Goal: Complete application form

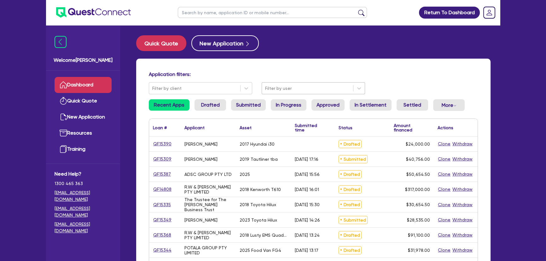
click at [297, 93] on div "Filter by user" at bounding box center [307, 88] width 91 height 10
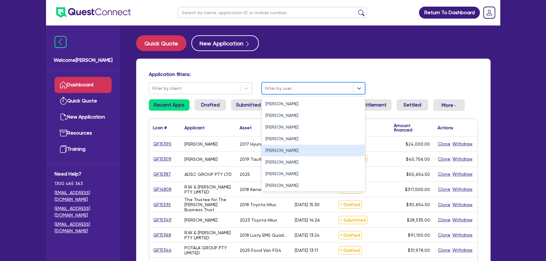
click at [284, 150] on div "Joel Harding" at bounding box center [313, 151] width 103 height 12
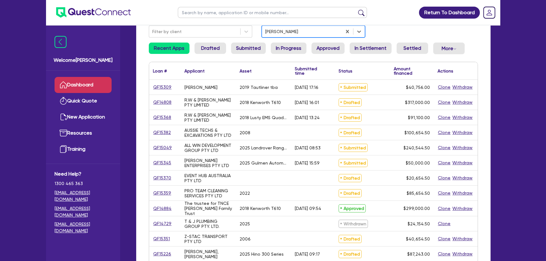
scroll to position [86, 0]
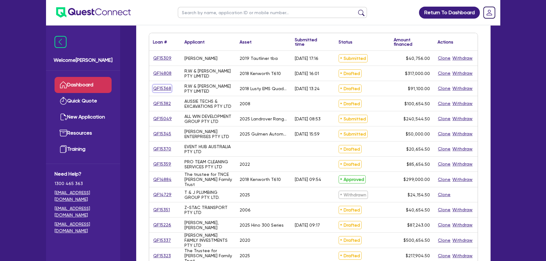
click at [164, 88] on link "QF15368" at bounding box center [162, 88] width 19 height 7
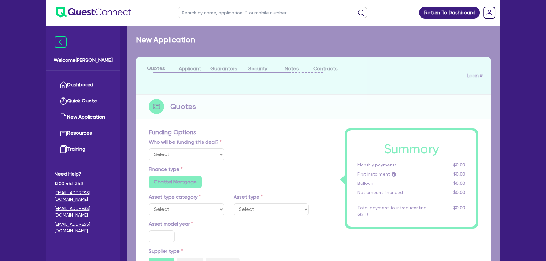
select select "Other"
select select "PRIMARY_ASSETS"
type input "2018"
radio input "false"
radio input "true"
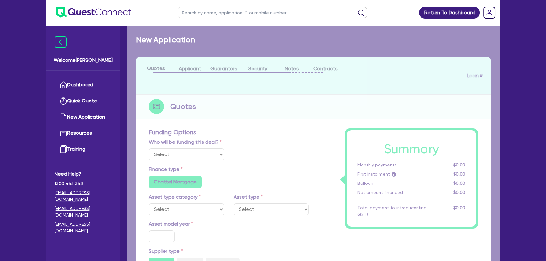
radio input "true"
type input "90,000"
type input "7.27"
type input "6,622.97"
type input "6.69"
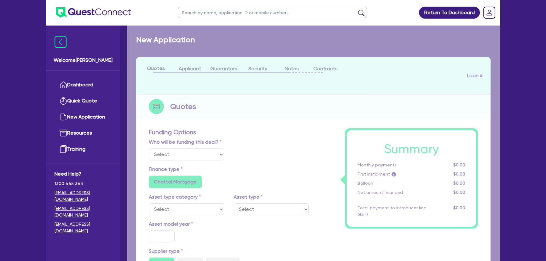
type input "649"
type input "1,000"
radio input "false"
radio input "true"
select select "TRAILERS"
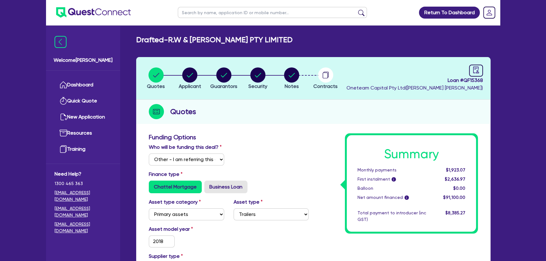
click at [284, 80] on li "Notes" at bounding box center [292, 78] width 34 height 22
click at [258, 76] on circle "button" at bounding box center [257, 75] width 15 height 15
select select "PRIMARY_ASSETS"
select select "TRAILERS"
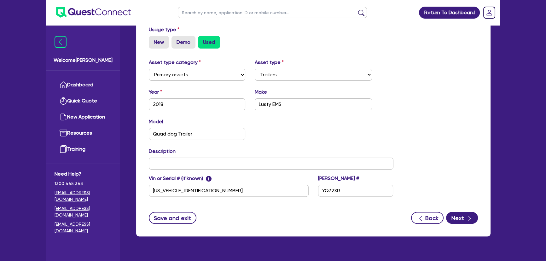
scroll to position [201, 0]
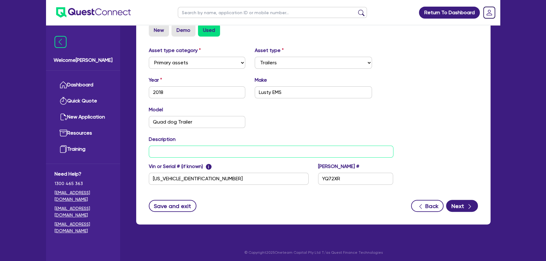
click at [172, 155] on input "text" at bounding box center [271, 152] width 245 height 12
type input "2018 Lusty Quad dog Trailer"
click at [167, 209] on button "Save and exit" at bounding box center [173, 206] width 48 height 12
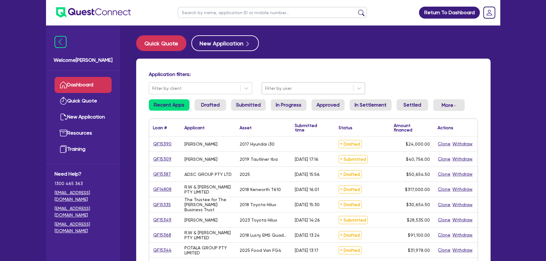
click at [310, 86] on div at bounding box center [307, 89] width 85 height 8
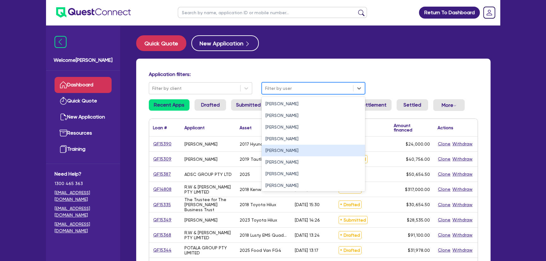
click at [274, 153] on div "Joel Harding" at bounding box center [313, 151] width 103 height 12
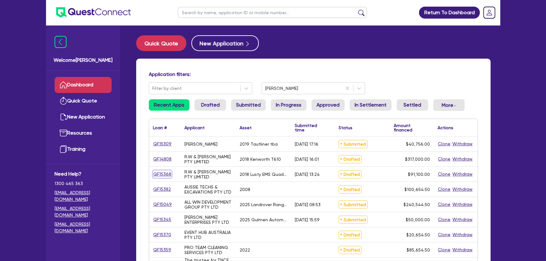
click at [160, 173] on link "QF15368" at bounding box center [162, 174] width 19 height 7
select select "Other"
select select "PRIMARY_ASSETS"
select select "TRAILERS"
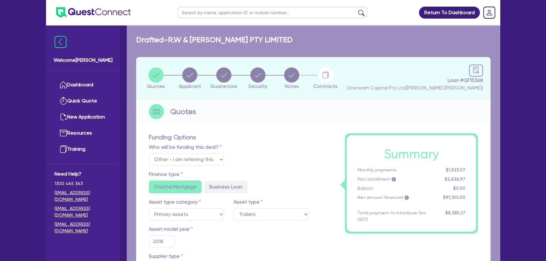
type input "90,000"
type input "6,622.97"
type input "1,000"
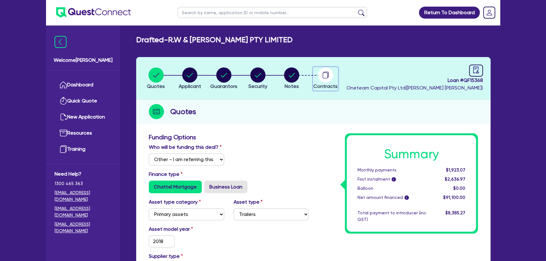
click at [317, 72] on div "button" at bounding box center [326, 75] width 24 height 15
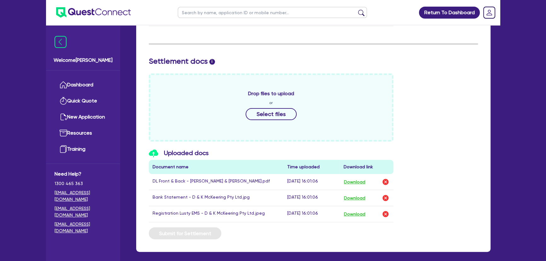
scroll to position [267, 0]
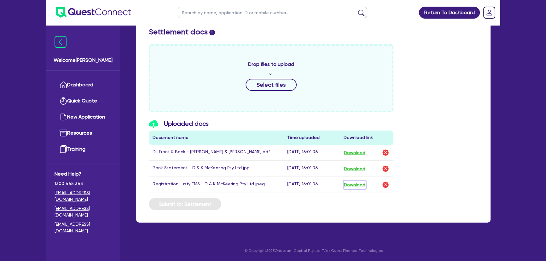
click at [356, 182] on button "Download" at bounding box center [355, 185] width 22 height 8
click at [353, 186] on button "Download" at bounding box center [355, 185] width 22 height 8
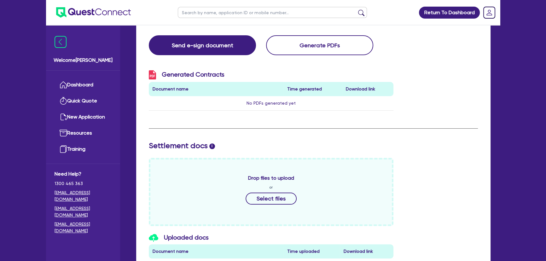
scroll to position [229, 0]
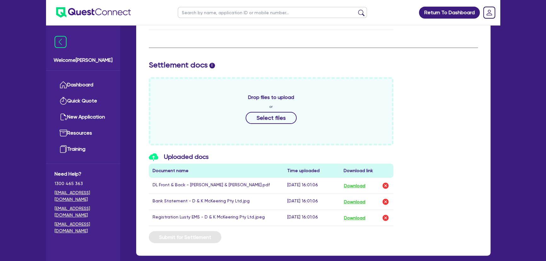
click at [475, 82] on div "Drop files to upload or Select files" at bounding box center [313, 111] width 339 height 68
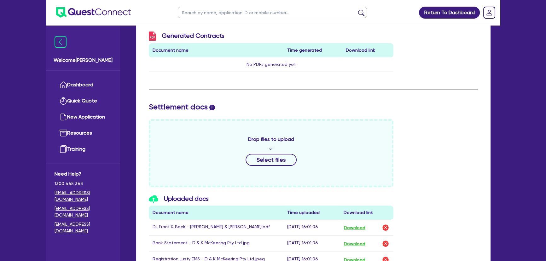
scroll to position [28, 0]
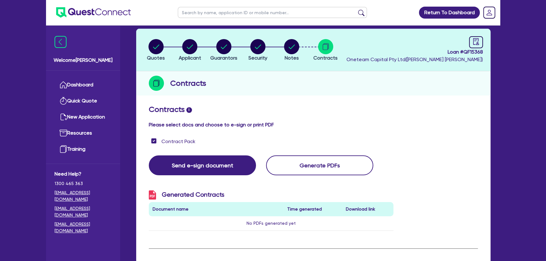
click at [74, 12] on img at bounding box center [93, 12] width 75 height 10
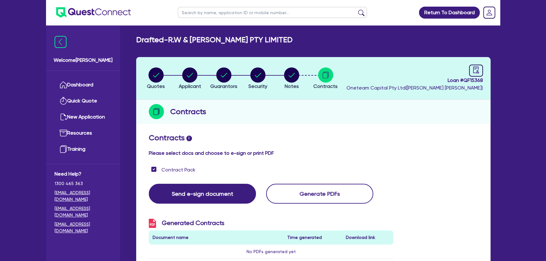
scroll to position [0, 0]
click at [123, 20] on ul at bounding box center [88, 12] width 85 height 25
click at [114, 8] on img at bounding box center [93, 12] width 75 height 10
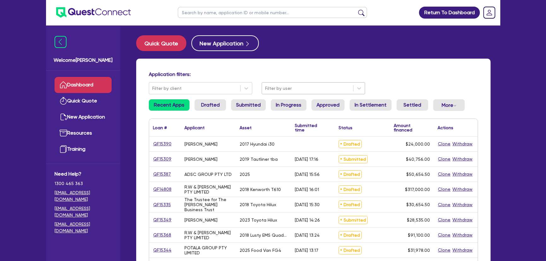
click at [306, 88] on div at bounding box center [307, 89] width 85 height 8
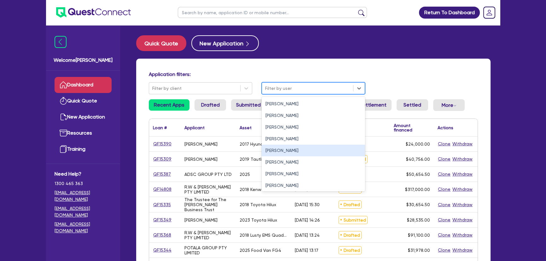
click at [277, 150] on div "Joel Harding" at bounding box center [313, 151] width 103 height 12
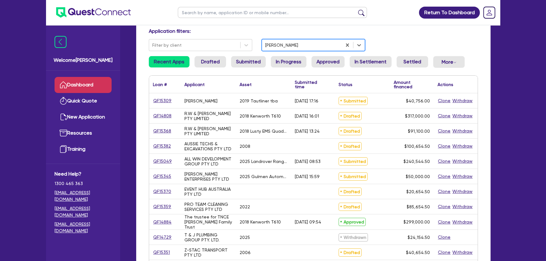
scroll to position [86, 0]
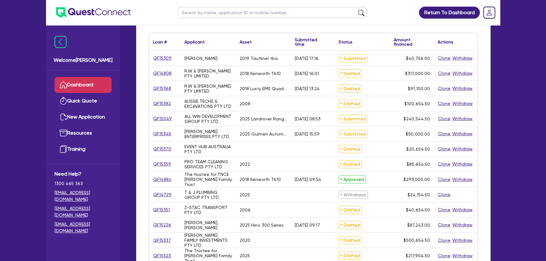
click at [154, 113] on div "QF15049" at bounding box center [165, 118] width 32 height 15
click at [154, 115] on div "QF15049" at bounding box center [165, 118] width 32 height 15
click at [156, 120] on link "QF15049" at bounding box center [162, 118] width 19 height 7
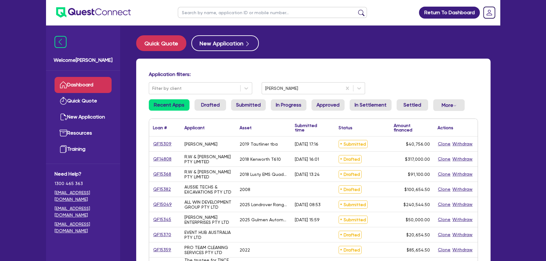
select select "Other"
select select "CARS_AND_LIGHT_TRUCKS"
select select "PASSENGER_VEHICLES"
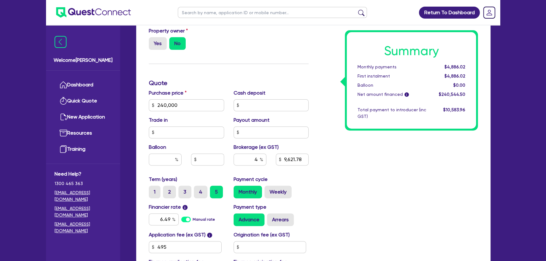
scroll to position [258, 0]
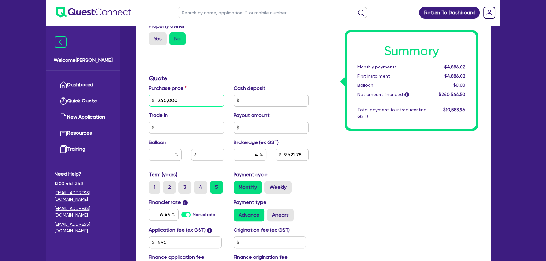
drag, startPoint x: 194, startPoint y: 103, endPoint x: 156, endPoint y: 101, distance: 37.6
click at [156, 101] on input "240,000" at bounding box center [186, 101] width 75 height 12
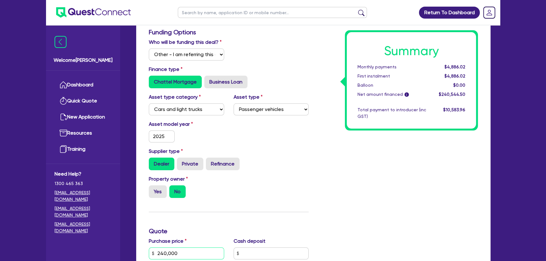
scroll to position [28, 0]
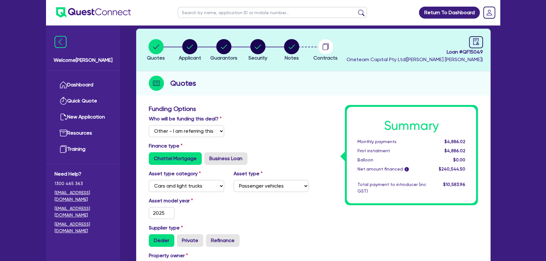
type input "240,000"
type input "9,621.78"
type input "240,000"
type input "9,621.78"
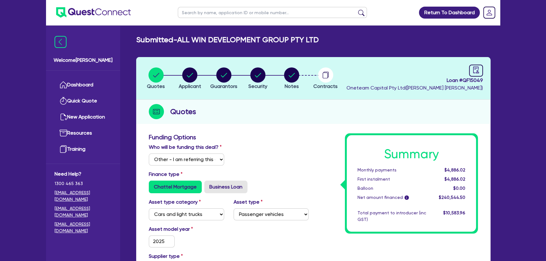
scroll to position [0, 0]
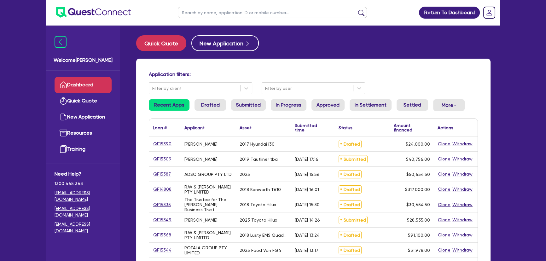
click at [225, 13] on input "text" at bounding box center [272, 12] width 189 height 11
type input "stay"
click at [356, 9] on button "submit" at bounding box center [361, 13] width 10 height 9
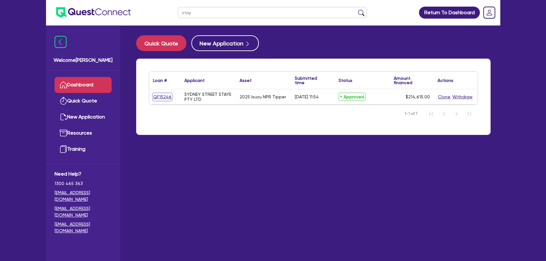
click at [164, 96] on link "QF15246" at bounding box center [162, 96] width 19 height 7
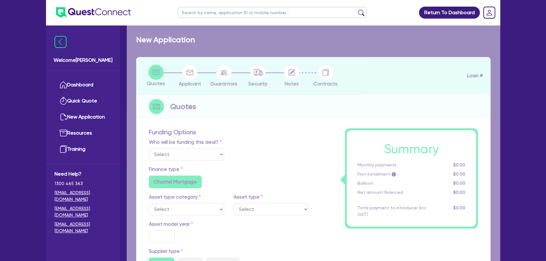
select select "Other"
select select "PRIMARY_ASSETS"
type input "2025"
radio input "true"
type input "214,120"
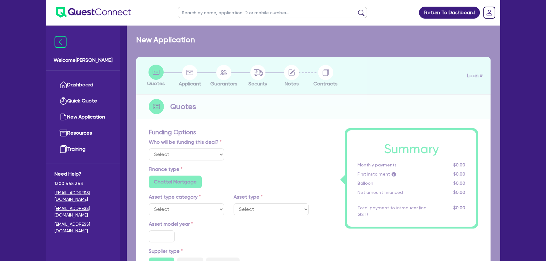
type input "1.99"
type input "4,282.4"
type input "7.85"
type input "450"
radio input "true"
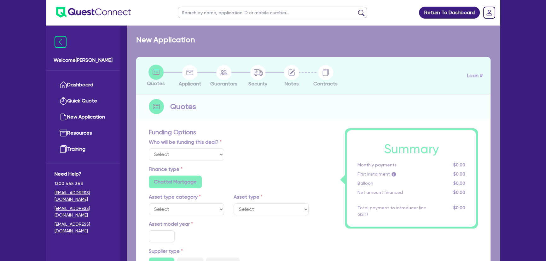
radio input "false"
select select "HEAVY_TRUCKS"
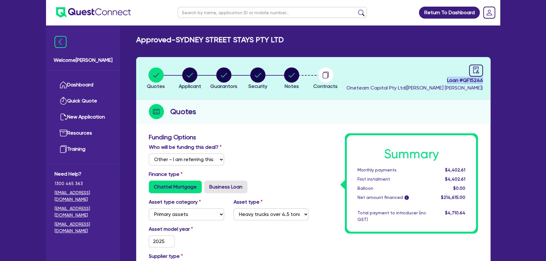
drag, startPoint x: 440, startPoint y: 79, endPoint x: 514, endPoint y: 82, distance: 73.9
copy span "Loan # QF15246"
click at [94, 13] on img at bounding box center [93, 12] width 75 height 10
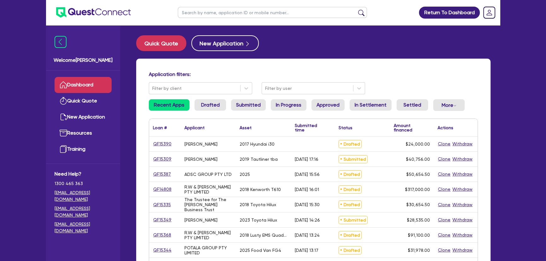
click at [219, 16] on input "text" at bounding box center [272, 12] width 189 height 11
paste input "Peter James Pty Ltd"
type input "Peter James Pty Ltd"
click at [356, 9] on button "submit" at bounding box center [361, 13] width 10 height 9
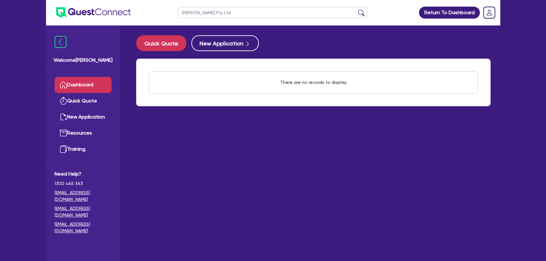
drag, startPoint x: 253, startPoint y: 19, endPoint x: 154, endPoint y: 24, distance: 98.8
click at [154, 24] on header "Peter James Pty Ltd Return To Dashboard Edit Profile Logout" at bounding box center [273, 12] width 454 height 25
click at [139, 81] on div "There are no records to display" at bounding box center [313, 83] width 355 height 48
click at [201, 11] on input "text" at bounding box center [272, 12] width 189 height 11
paste input "PETER JAMES DESIGNER HOMES PTY LTD"
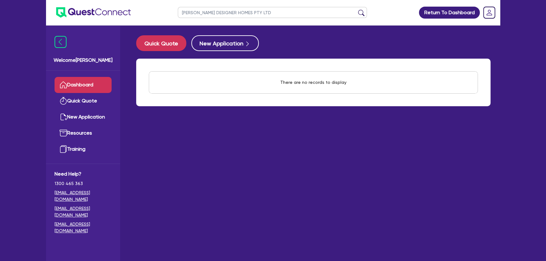
type input "PETER JAMES DESIGNER HOMES PTY LTD"
click at [356, 9] on button "submit" at bounding box center [361, 13] width 10 height 9
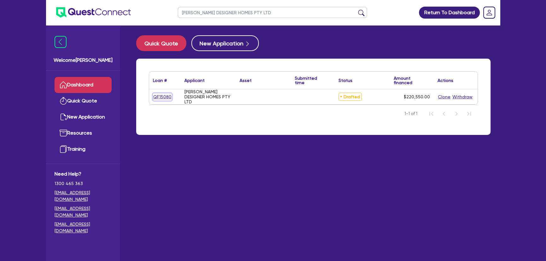
click at [156, 100] on link "QF15080" at bounding box center [162, 96] width 19 height 7
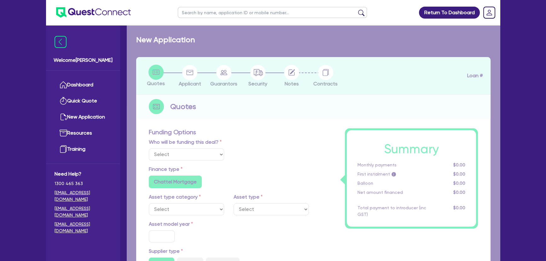
radio input "false"
radio input "true"
type input "220,000"
type input "4"
type input "8,822"
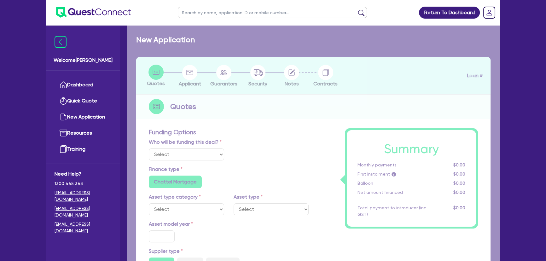
type input "17"
type input "500"
radio input "true"
radio input "false"
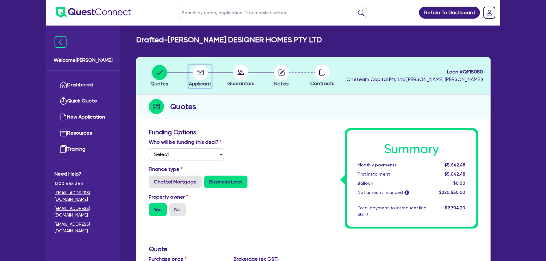
click at [198, 81] on span "Applicant" at bounding box center [200, 84] width 22 height 6
select select "COMPANY"
select select "BUILDING_CONSTRUCTION"
select select "BUSINESSES_CONSTRUCTION_SERVICES"
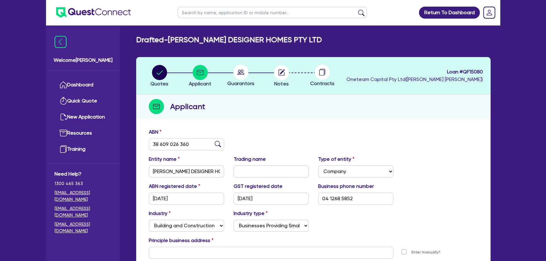
click at [243, 78] on circle at bounding box center [240, 72] width 15 height 15
click at [291, 77] on li "Notes" at bounding box center [281, 76] width 41 height 22
click at [287, 75] on circle "button" at bounding box center [281, 72] width 15 height 15
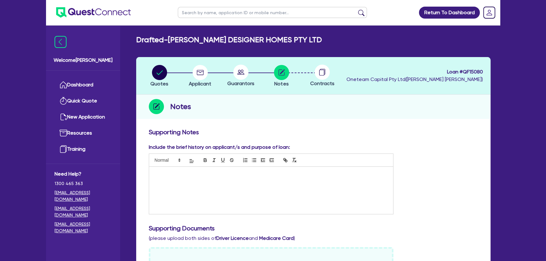
drag, startPoint x: 183, startPoint y: 81, endPoint x: 186, endPoint y: 77, distance: 5.4
click at [186, 77] on li "Applicant" at bounding box center [200, 76] width 41 height 22
click at [191, 76] on div "button" at bounding box center [200, 72] width 22 height 15
select select "COMPANY"
select select "BUILDING_CONSTRUCTION"
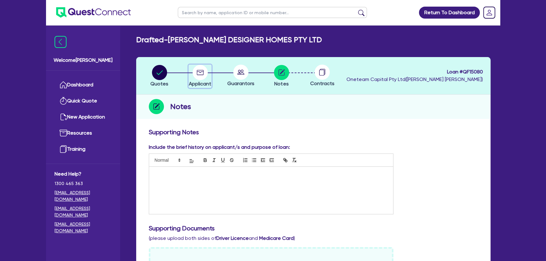
select select "BUSINESSES_CONSTRUCTION_SERVICES"
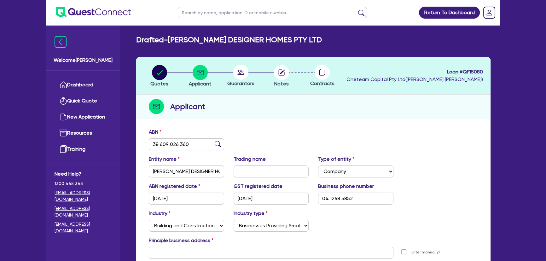
click at [240, 75] on circle at bounding box center [240, 72] width 15 height 15
click at [239, 75] on circle at bounding box center [240, 72] width 15 height 15
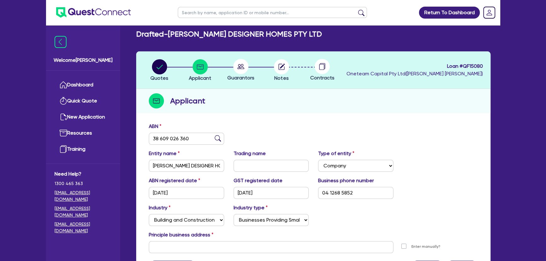
scroll to position [68, 0]
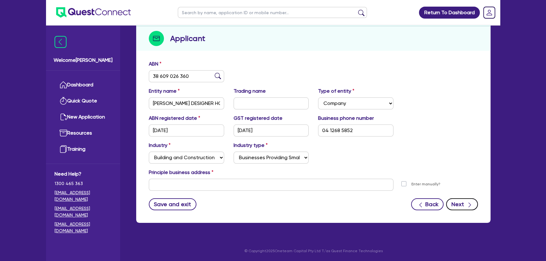
click at [456, 203] on button "Next" at bounding box center [462, 204] width 32 height 12
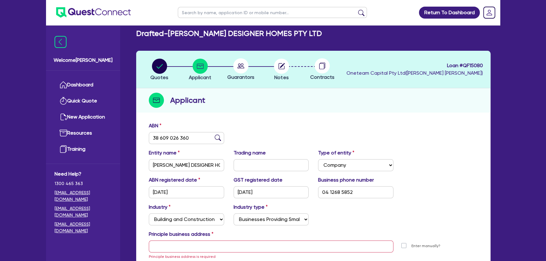
scroll to position [0, 0]
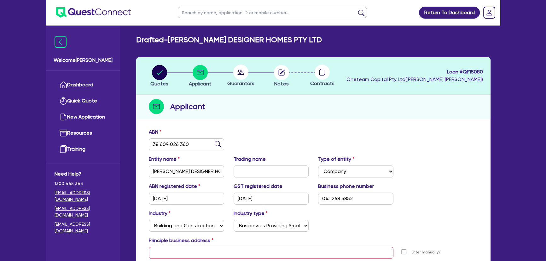
click at [236, 84] on span "Guarantors" at bounding box center [240, 83] width 27 height 6
click at [311, 83] on span "Contracts" at bounding box center [322, 83] width 24 height 6
click at [288, 81] on li "Notes" at bounding box center [281, 76] width 41 height 22
click at [287, 81] on span "Notes" at bounding box center [281, 84] width 14 height 6
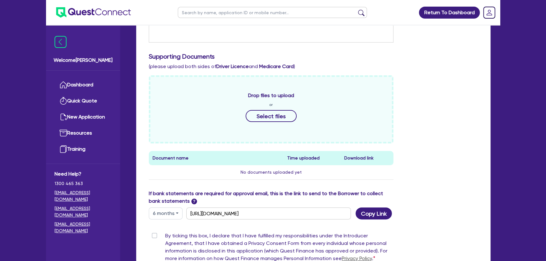
scroll to position [254, 0]
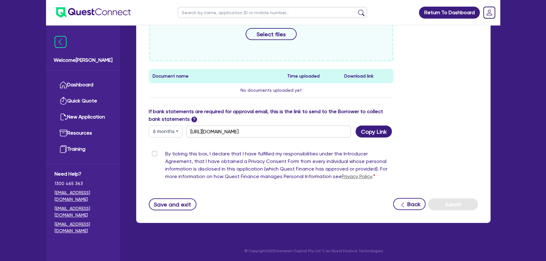
drag, startPoint x: 408, startPoint y: 196, endPoint x: 409, endPoint y: 203, distance: 6.7
click at [409, 196] on div "Supporting Notes Include the brief history on applicant/s and purpose of loan: …" at bounding box center [313, 42] width 329 height 336
click at [410, 205] on button "Back" at bounding box center [409, 204] width 32 height 12
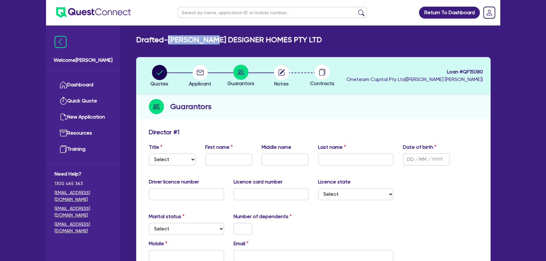
drag, startPoint x: 172, startPoint y: 38, endPoint x: 216, endPoint y: 38, distance: 44.2
click at [216, 38] on h2 "Drafted - PETER JAMES DESIGNER HOMES PTY LTD" at bounding box center [229, 39] width 186 height 9
copy h2 "PETER JAMES"
click at [179, 36] on h2 "Drafted - PETER JAMES DESIGNER HOMES PTY LTD" at bounding box center [229, 39] width 186 height 9
drag, startPoint x: 315, startPoint y: 38, endPoint x: 172, endPoint y: 40, distance: 143.2
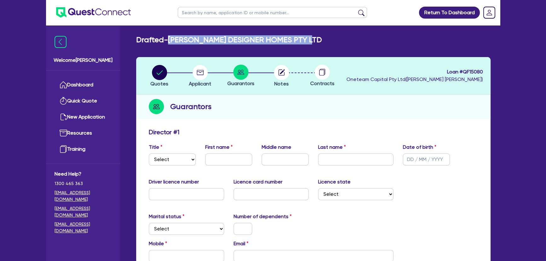
click at [172, 40] on div "Drafted - PETER JAMES DESIGNER HOMES PTY LTD" at bounding box center [314, 39] width 364 height 9
copy h2 "[PERSON_NAME] DESIGNER HOMES PTY LTD"
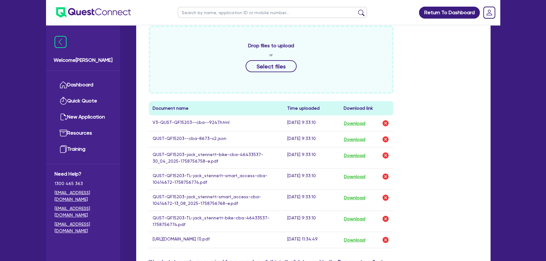
scroll to position [229, 0]
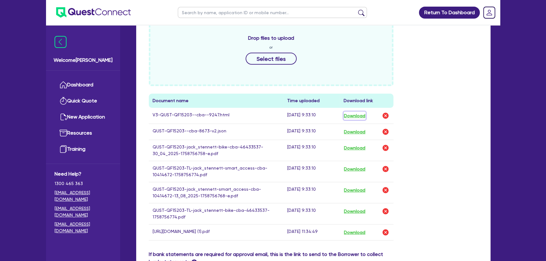
click at [353, 115] on button "Download" at bounding box center [355, 116] width 22 height 8
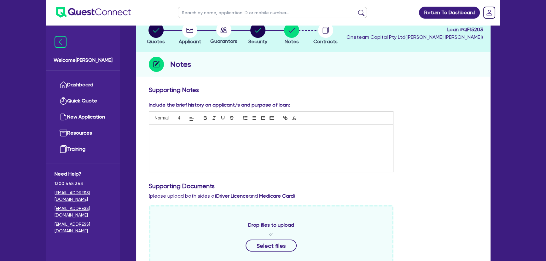
scroll to position [0, 0]
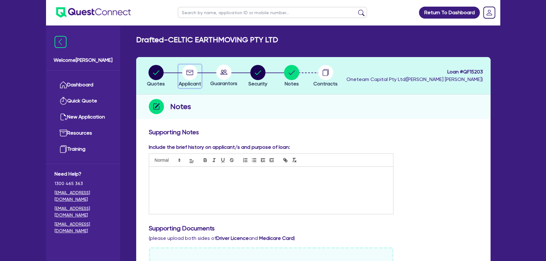
click at [191, 68] on circle "button" at bounding box center [189, 72] width 15 height 15
select select "COMPANY"
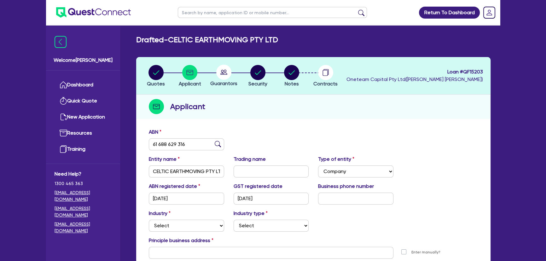
click at [218, 74] on circle at bounding box center [223, 72] width 15 height 15
click at [224, 81] on span "Guarantors" at bounding box center [223, 83] width 27 height 6
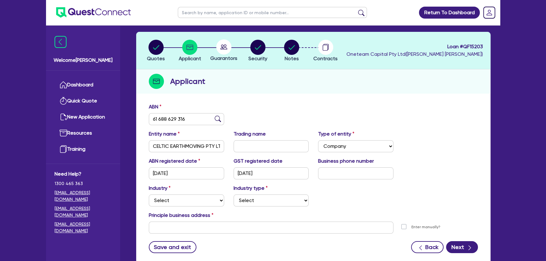
scroll to position [68, 0]
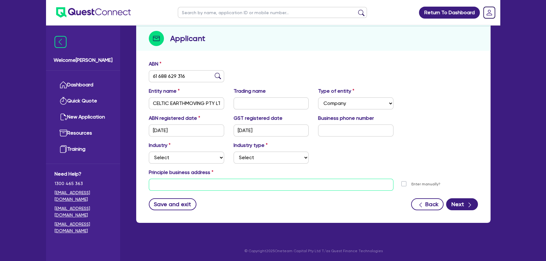
click at [221, 188] on input "text" at bounding box center [271, 185] width 245 height 12
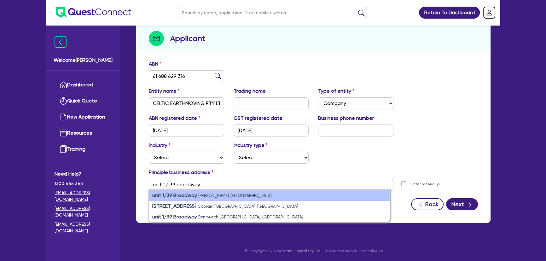
click at [209, 197] on small "[PERSON_NAME], [GEOGRAPHIC_DATA]" at bounding box center [235, 195] width 74 height 5
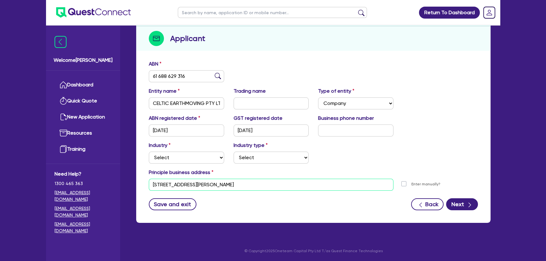
click at [252, 185] on input "[STREET_ADDRESS][PERSON_NAME]" at bounding box center [271, 185] width 245 height 12
drag, startPoint x: 252, startPoint y: 185, endPoint x: 199, endPoint y: 184, distance: 53.6
click at [199, 184] on input "[STREET_ADDRESS][PERSON_NAME]" at bounding box center [271, 185] width 245 height 12
click at [199, 184] on input "unit 1 39 Broadway Elwood VIC 3184" at bounding box center [271, 185] width 245 height 12
drag, startPoint x: 243, startPoint y: 186, endPoint x: 174, endPoint y: 186, distance: 68.8
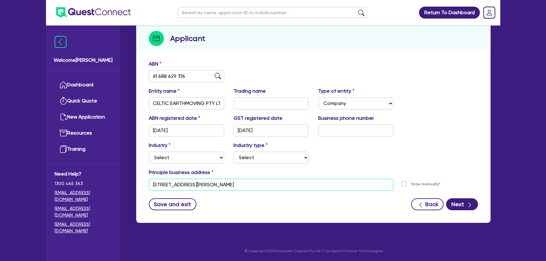
click at [174, 186] on input "unit 1 39 Broadway Elwood VIC 3184" at bounding box center [271, 185] width 245 height 12
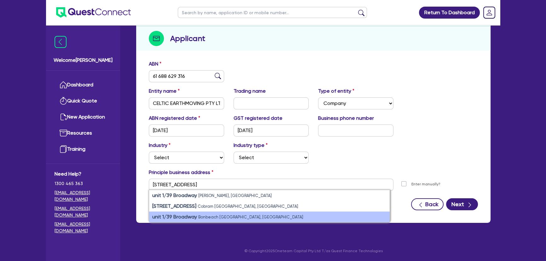
click at [199, 219] on li "unit 1/39 Broadway Bonbeach VIC, Australia" at bounding box center [269, 217] width 241 height 11
type input "unit 1 39 Broadway Bonbeach VIC 3196"
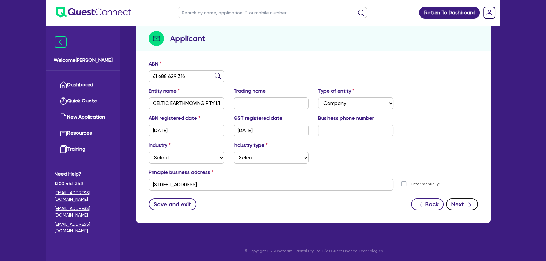
click at [464, 203] on button "Next" at bounding box center [462, 204] width 32 height 12
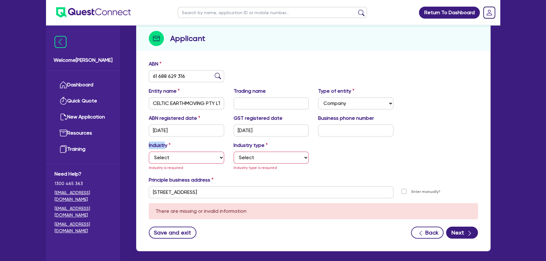
click at [166, 142] on label "Industry" at bounding box center [160, 146] width 22 height 8
click at [171, 153] on select "Select Accomodation & Food Services Administrative & Support Services Agricultu…" at bounding box center [186, 158] width 75 height 12
select select "BUILDING_CONSTRUCTION"
click at [149, 152] on select "Select Accomodation & Food Services Administrative & Support Services Agricultu…" at bounding box center [186, 158] width 75 height 12
click at [254, 164] on div "Industry type Select Trades People Providing Services Direct to Consumers Trade…" at bounding box center [271, 157] width 85 height 30
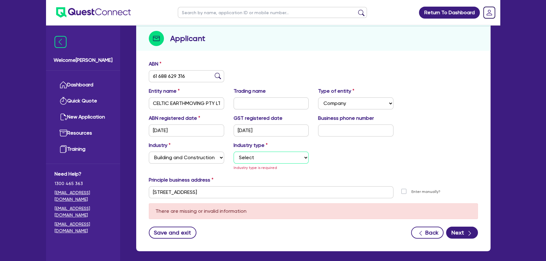
click at [255, 161] on select "Select Trades People Providing Services Direct to Consumers Trades People Provi…" at bounding box center [271, 158] width 75 height 12
select select "TRADES_SERVICES_CONSUMERS"
click at [234, 152] on select "Select Trades People Providing Services Direct to Consumers Trades People Provi…" at bounding box center [271, 158] width 75 height 12
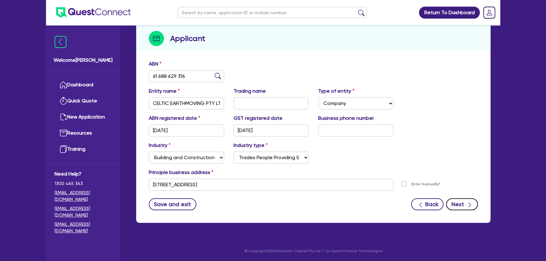
click at [461, 207] on button "Next" at bounding box center [462, 204] width 32 height 12
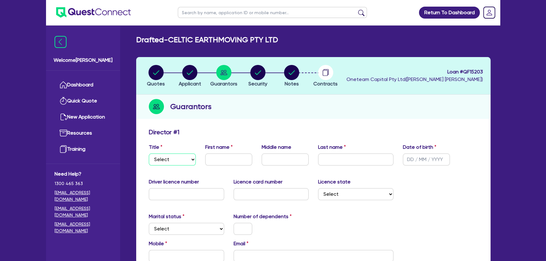
click at [169, 154] on select "Select Mr Mrs Ms Miss Dr" at bounding box center [172, 160] width 47 height 12
select select "MR"
click at [149, 154] on select "Select Mr Mrs Ms Miss Dr" at bounding box center [172, 160] width 47 height 12
click at [225, 159] on input "text" at bounding box center [228, 160] width 47 height 12
type input "Jack"
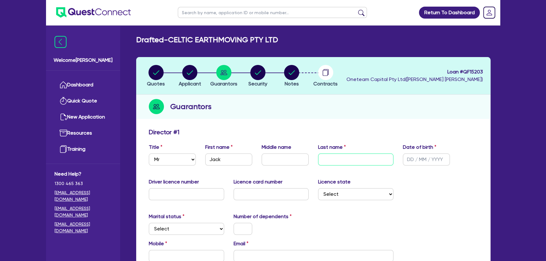
click at [342, 165] on input "text" at bounding box center [355, 160] width 75 height 12
type input "Stennett"
click at [414, 162] on input "text" at bounding box center [426, 160] width 47 height 12
click at [296, 162] on input "text" at bounding box center [285, 160] width 47 height 12
type input "M"
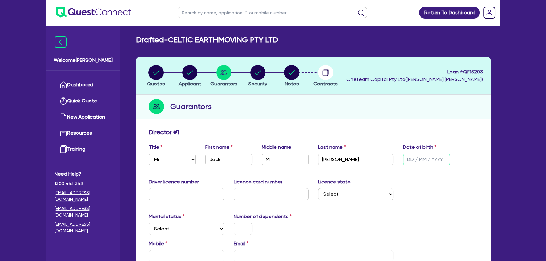
click at [407, 157] on input "text" at bounding box center [426, 160] width 47 height 12
type input "20/12/2004"
click at [164, 191] on input "text" at bounding box center [186, 194] width 75 height 12
type input "046504262"
click at [359, 198] on select "Select NSW VIC QLD TAS ACT SA NT WA" at bounding box center [355, 194] width 75 height 12
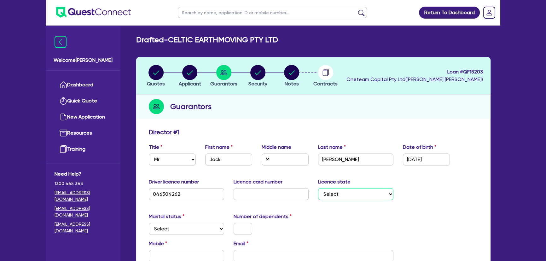
select select "VIC"
click at [318, 188] on select "Select NSW VIC QLD TAS ACT SA NT WA" at bounding box center [355, 194] width 75 height 12
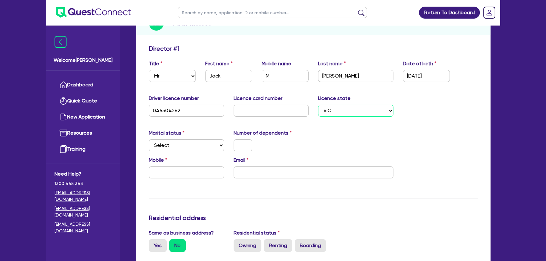
scroll to position [86, 0]
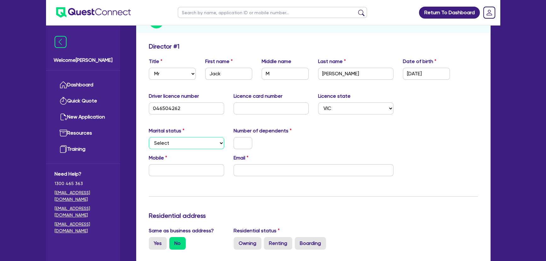
click at [168, 142] on select "Select Single Married De Facto / Partner" at bounding box center [186, 143] width 75 height 12
select select "SINGLE"
click at [149, 137] on select "Select Single Married De Facto / Partner" at bounding box center [186, 143] width 75 height 12
click at [236, 142] on input "text" at bounding box center [243, 143] width 19 height 12
click at [194, 169] on input "text" at bounding box center [186, 170] width 75 height 12
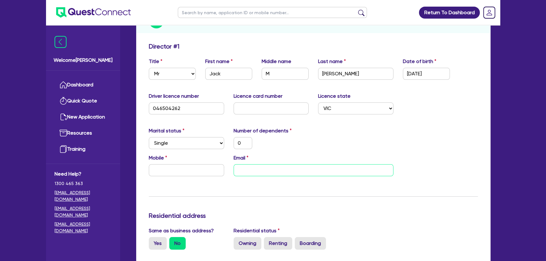
click at [258, 175] on input "email" at bounding box center [314, 170] width 160 height 12
paste input "jack@celticearthworks.com"
type input "0"
type input "jack@celticearthworks.com"
click at [198, 168] on input "text" at bounding box center [186, 170] width 75 height 12
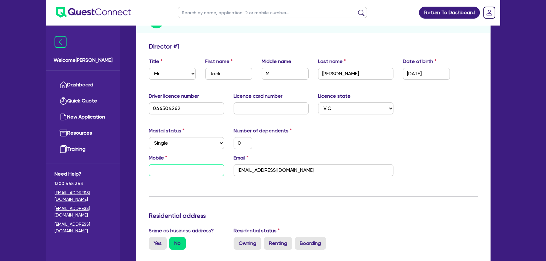
click at [155, 169] on input "text" at bounding box center [186, 170] width 75 height 12
type input "0"
paste input "423 064 261"
type input "0"
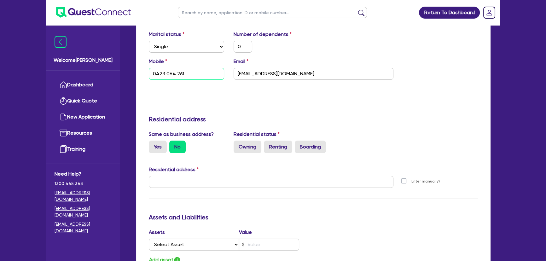
scroll to position [229, 0]
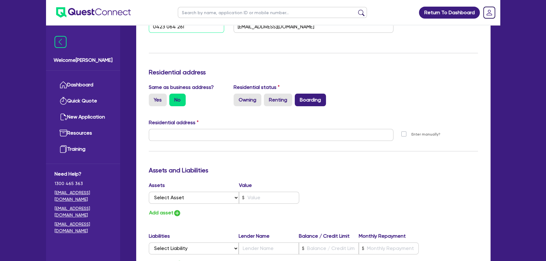
type input "0423 064 261"
click at [304, 100] on label "Boarding" at bounding box center [310, 100] width 31 height 13
click at [299, 98] on input "Boarding" at bounding box center [297, 96] width 4 height 4
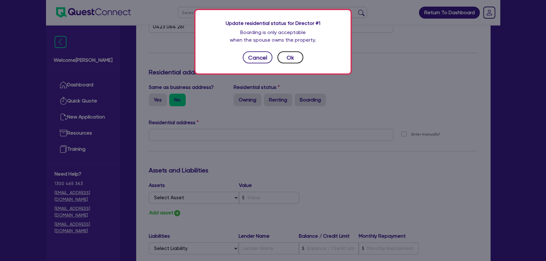
click at [289, 57] on button "Ok" at bounding box center [291, 57] width 26 height 12
type input "0"
type input "0423 064 261"
radio input "true"
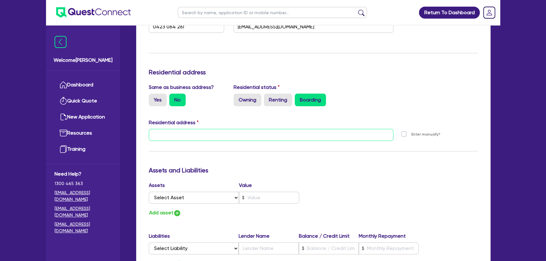
click at [187, 134] on input "text" at bounding box center [271, 135] width 245 height 12
click at [159, 100] on label "Yes" at bounding box center [158, 100] width 18 height 13
click at [153, 98] on input "Yes" at bounding box center [151, 96] width 4 height 4
radio input "true"
type input "0"
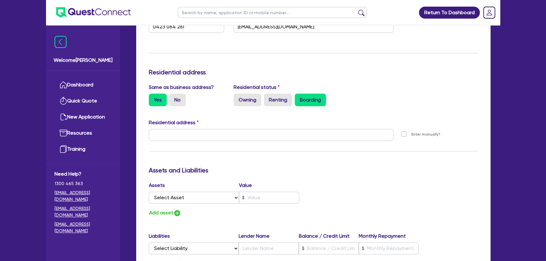
type input "0423 064 261"
type input "unit 1 39 Broadway Bonbeach VIC 3196"
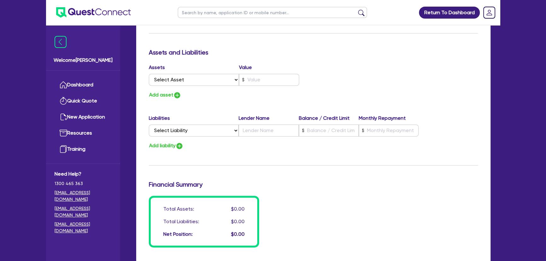
scroll to position [287, 0]
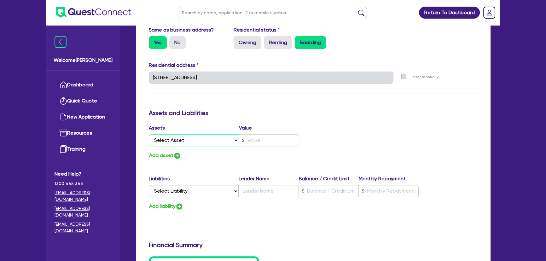
click at [214, 141] on select "Select Asset Cash Property Investment property Vehicle Truck Trailer Equipment …" at bounding box center [194, 140] width 90 height 12
select select "CASH"
click at [149, 134] on select "Select Asset Cash Property Investment property Vehicle Truck Trailer Equipment …" at bounding box center [194, 140] width 90 height 12
type input "0"
type input "0423 064 261"
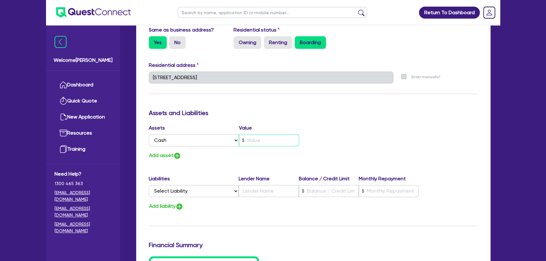
click at [256, 136] on input "text" at bounding box center [269, 140] width 60 height 12
type input "0"
type input "0423 064 261"
type input "1"
type input "0"
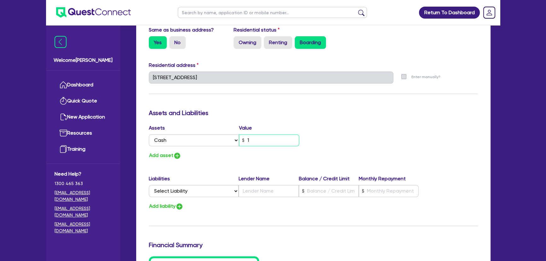
type input "0423 064 261"
type input "10"
type input "0"
type input "0423 064 261"
type input "100"
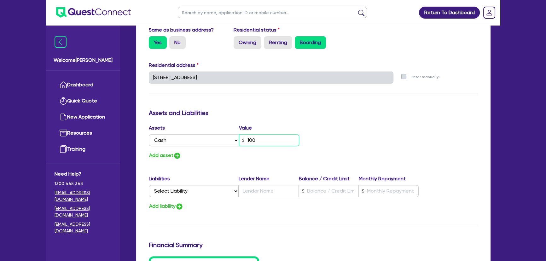
type input "0"
type input "0423 064 261"
type input "1,000"
type input "0"
type input "0423 064 261"
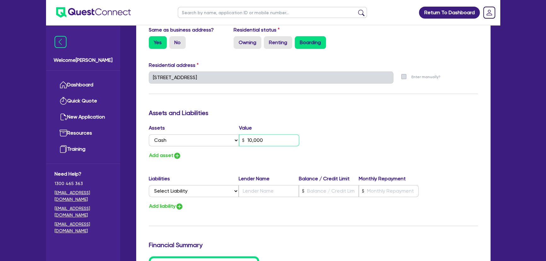
type input "10,000"
click at [179, 156] on img "button" at bounding box center [177, 156] width 8 height 8
type input "0"
type input "0423 064 261"
type input "10,000"
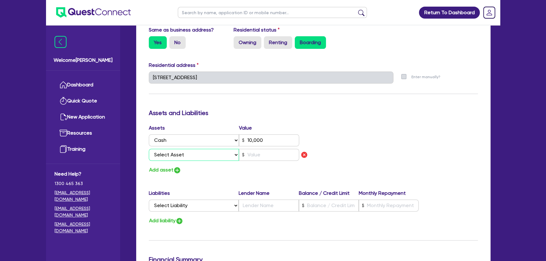
click at [197, 150] on select "Select Asset Cash Property Investment property Vehicle Truck Trailer Equipment …" at bounding box center [194, 155] width 90 height 12
select select "VEHICLE"
click at [149, 149] on select "Select Asset Cash Property Investment property Vehicle Truck Trailer Equipment …" at bounding box center [194, 155] width 90 height 12
type input "0"
type input "0423 064 261"
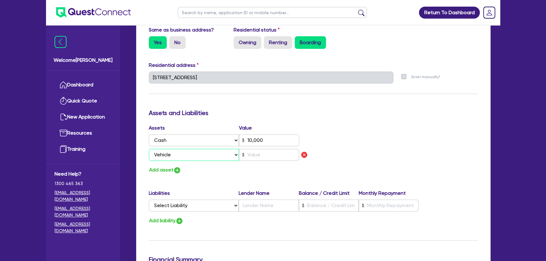
type input "10,000"
click at [255, 156] on input "text" at bounding box center [269, 155] width 60 height 12
type input "0"
type input "0423 064 261"
type input "10,000"
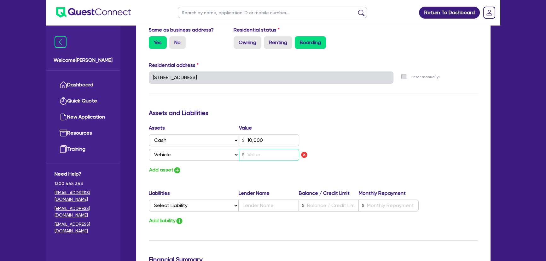
type input "5"
type input "0"
type input "0423 064 261"
type input "10,000"
type input "50"
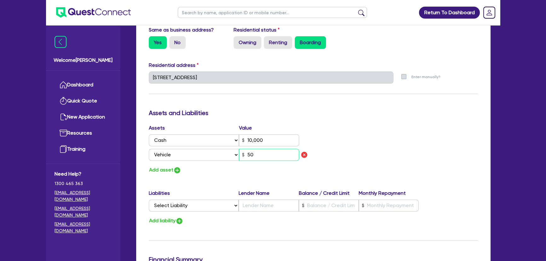
type input "0"
type input "0423 064 261"
type input "10,000"
type input "500"
type input "0"
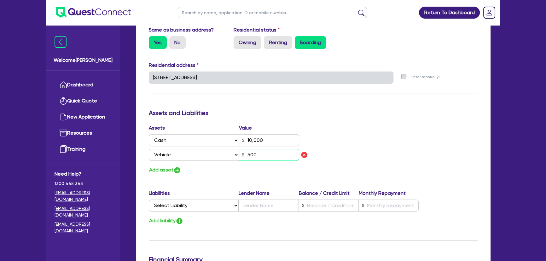
type input "0423 064 261"
type input "10,000"
type input "5,000"
type input "0"
type input "0423 064 261"
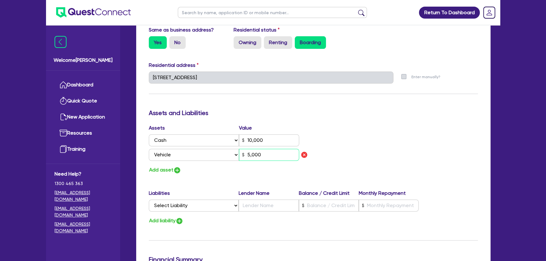
type input "10,000"
type input "50,000"
click at [179, 173] on img "button" at bounding box center [177, 171] width 8 height 8
type input "0"
type input "0423 064 261"
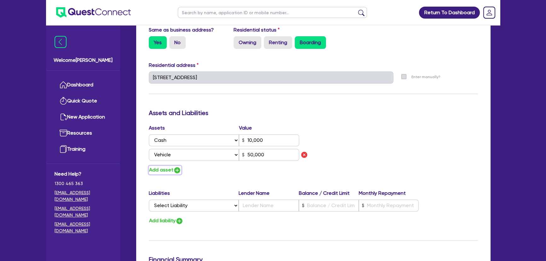
type input "10,000"
type input "50,000"
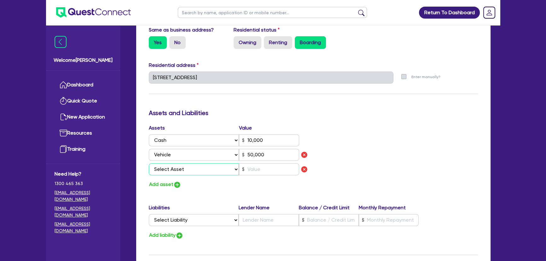
click at [184, 171] on select "Select Asset Cash Property Investment property Vehicle Truck Trailer Equipment …" at bounding box center [194, 169] width 90 height 12
click at [261, 184] on div "Add asset" at bounding box center [228, 184] width 169 height 9
click at [303, 171] on img "button" at bounding box center [305, 170] width 8 height 8
type input "0"
type input "0423 064 261"
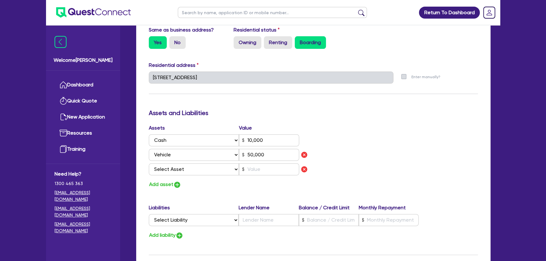
type input "10,000"
type input "50,000"
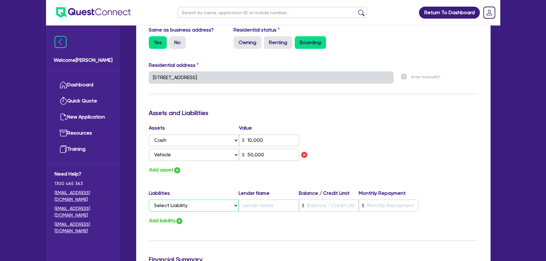
click at [208, 202] on select "Select Liability Credit card Mortgage Investment property loan Vehicle loan Tru…" at bounding box center [194, 206] width 90 height 12
click at [216, 205] on select "Select Liability Credit card Mortgage Investment property loan Vehicle loan Tru…" at bounding box center [194, 206] width 90 height 12
click at [267, 182] on div "Update residential status for Director #1 Boarding is only acceptable when the …" at bounding box center [313, 82] width 329 height 481
click at [208, 211] on select "Select Liability Credit card Mortgage Investment property loan Vehicle loan Tru…" at bounding box center [194, 206] width 90 height 12
click at [258, 169] on div "Add asset" at bounding box center [228, 170] width 169 height 9
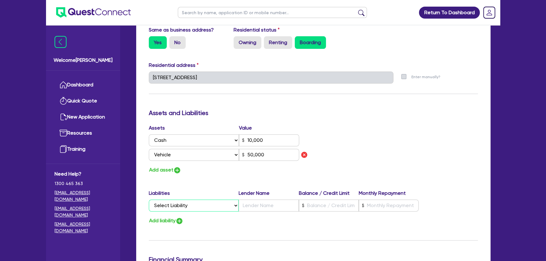
click at [193, 203] on select "Select Liability Credit card Mortgage Investment property loan Vehicle loan Tru…" at bounding box center [194, 206] width 90 height 12
select select "VEHICLE_LOAN"
click at [149, 200] on select "Select Liability Credit card Mortgage Investment property loan Vehicle loan Tru…" at bounding box center [194, 206] width 90 height 12
type input "0"
type input "0423 064 261"
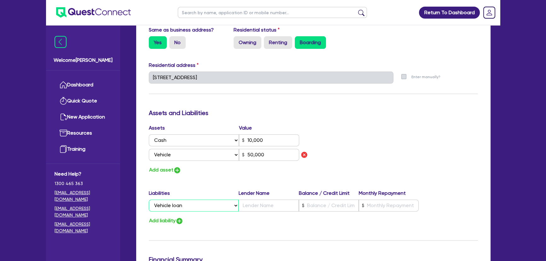
type input "10,000"
type input "50,000"
click at [263, 205] on input "text" at bounding box center [269, 206] width 60 height 12
click at [249, 204] on input "text" at bounding box center [269, 206] width 60 height 12
type input "0"
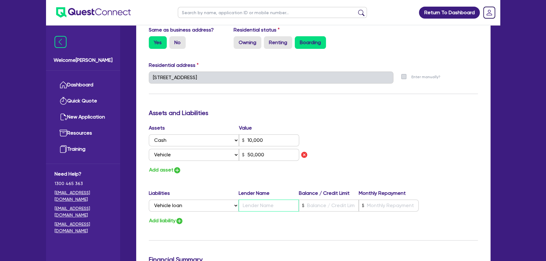
type input "0423 064 261"
type input "10,000"
type input "4"
type input "50,000"
type input "0"
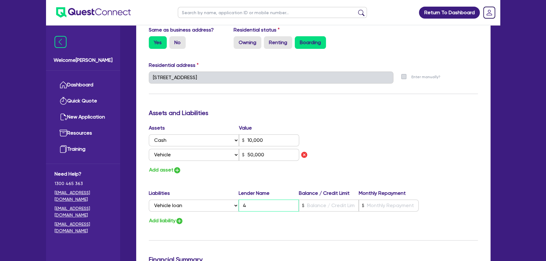
type input "0423 064 261"
type input "10,000"
type input "45"
type input "50,000"
type input "0"
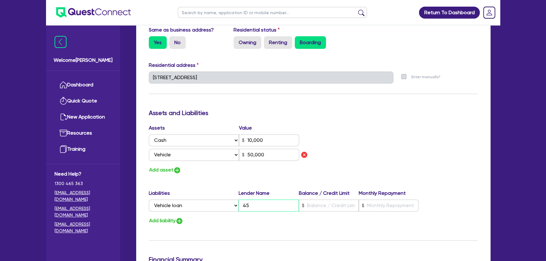
type input "0423 064 261"
type input "10,000"
type input "450"
type input "50,000"
type input "0"
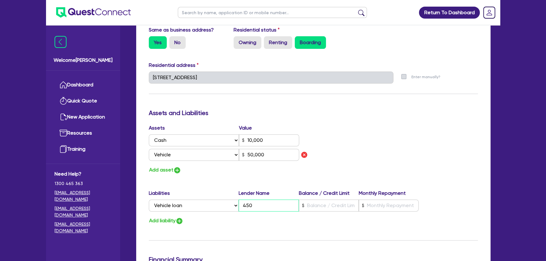
type input "0423 064 261"
type input "10,000"
type input "4500"
type input "50,000"
type input "0"
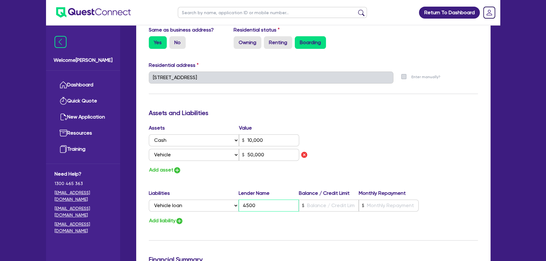
type input "0423 064 261"
type input "10,000"
type input "45000"
type input "50,000"
click at [318, 204] on input "text" at bounding box center [329, 206] width 60 height 12
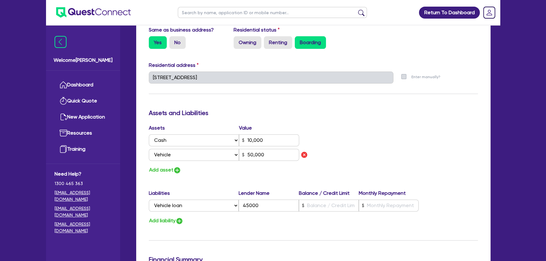
click at [269, 193] on label "Lender Name" at bounding box center [269, 194] width 60 height 8
click at [264, 201] on input "45000" at bounding box center [269, 206] width 60 height 12
click at [264, 204] on input "45000" at bounding box center [269, 206] width 60 height 12
type input "F"
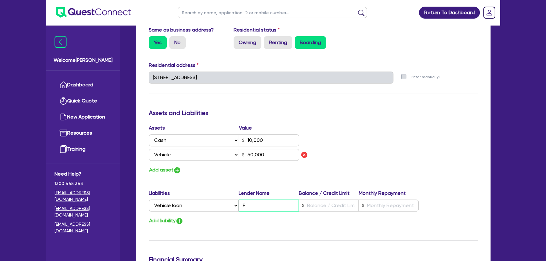
type input "0"
type input "0423 064 261"
type input "10,000"
type input "50,000"
type input "0"
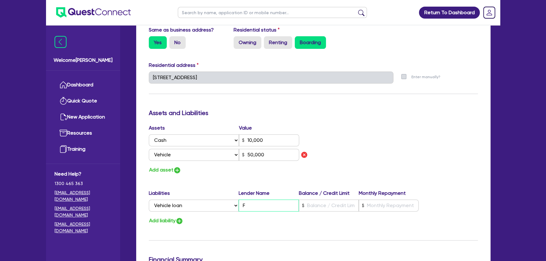
type input "0423 064 261"
type input "10,000"
type input "Fi"
type input "50,000"
type input "0"
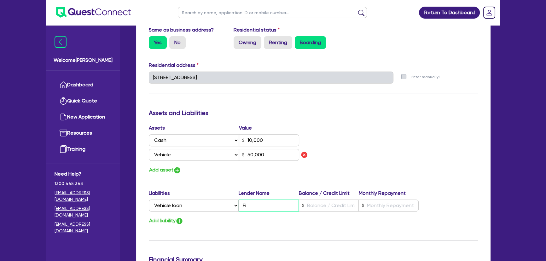
type input "0423 064 261"
type input "10,000"
type input "Fin"
type input "50,000"
type input "0"
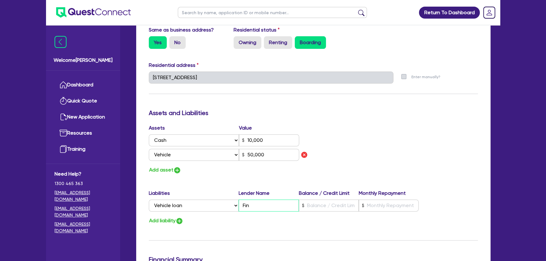
type input "0423 064 261"
type input "10,000"
type input "Fina"
type input "50,000"
type input "0"
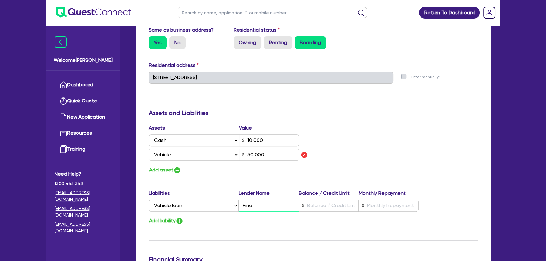
type input "0423 064 261"
type input "10,000"
type input "Finan"
type input "50,000"
type input "Financ"
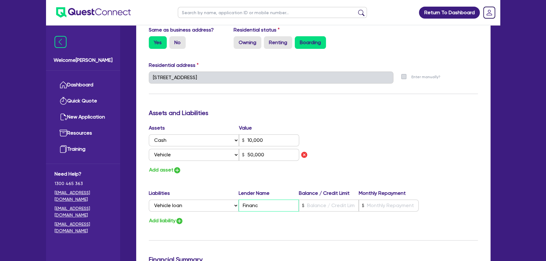
type input "0"
type input "0423 064 261"
type input "10,000"
type input "50,000"
type input "0"
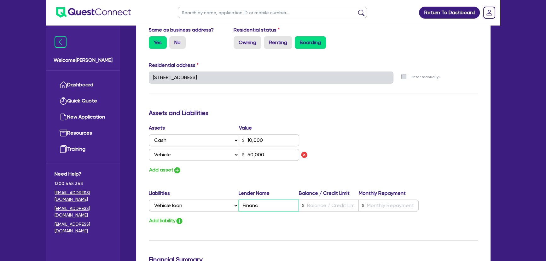
type input "0423 064 261"
type input "10,000"
type input "Finance"
type input "50,000"
type input "0"
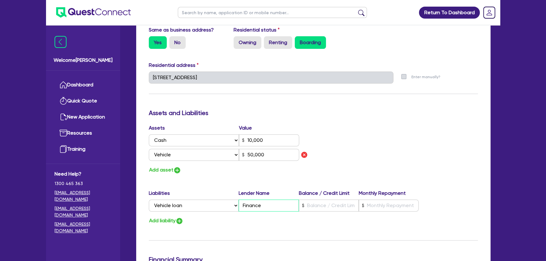
type input "0423 064 261"
type input "10,000"
type input "Finance"
type input "50,000"
type input "0"
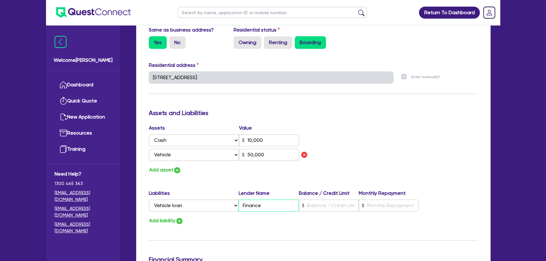
type input "0423 064 261"
type input "10,000"
type input "Finance o"
type input "50,000"
type input "0"
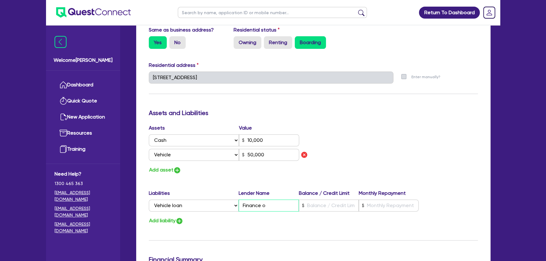
type input "0423 064 261"
type input "10,000"
type input "Finance on"
type input "50,000"
type input "0"
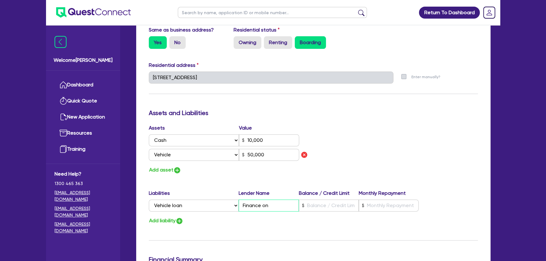
type input "0423 064 261"
type input "10,000"
type input "Finance one"
type input "50,000"
type input "Finance one"
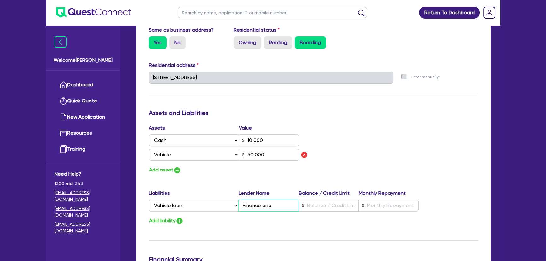
type input "0"
type input "0423 064 261"
type input "10,000"
type input "50,000"
type input "Finance one"
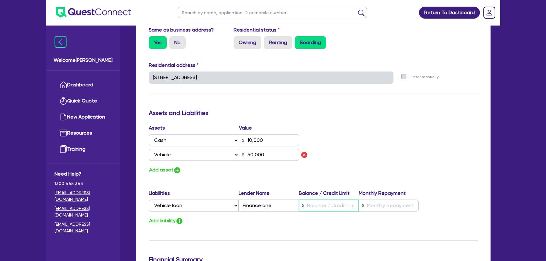
click at [324, 209] on input "text" at bounding box center [329, 206] width 60 height 12
type input "0"
type input "0423 064 261"
type input "10,000"
type input "4"
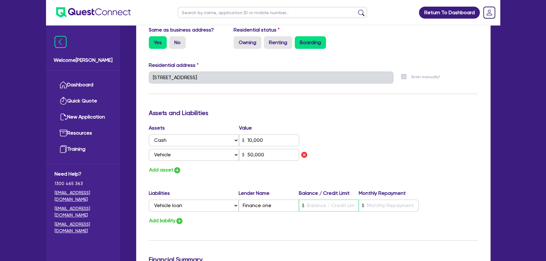
type input "50,000"
type input "0"
type input "0423 064 261"
type input "10,000"
type input "45"
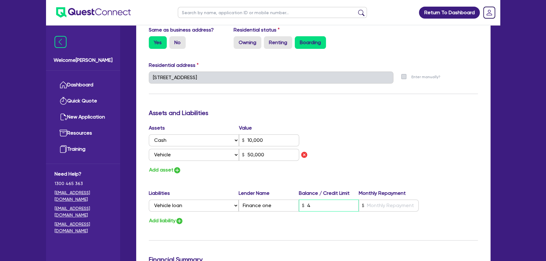
type input "50,000"
type input "0"
type input "0423 064 261"
type input "10,000"
type input "450"
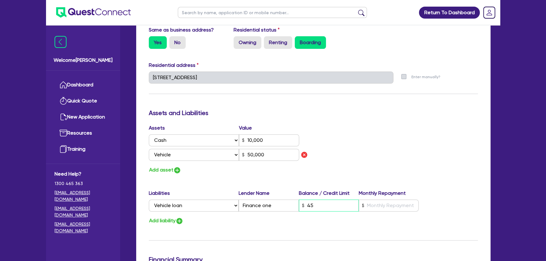
type input "50,000"
type input "0"
type input "0423 064 261"
type input "10,000"
type input "4,500"
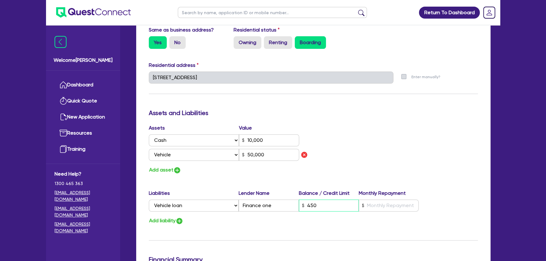
type input "50,000"
type input "0"
type input "0423 064 261"
type input "10,000"
type input "45,000"
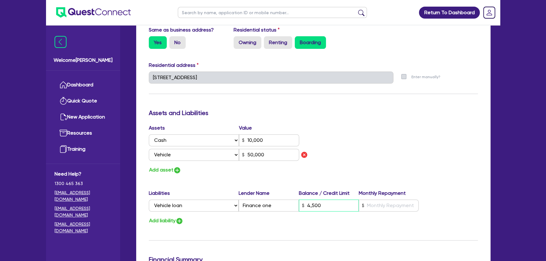
type input "50,000"
type input "45,000"
click at [360, 207] on input "text" at bounding box center [389, 206] width 60 height 12
type input "0"
type input "0423 064 261"
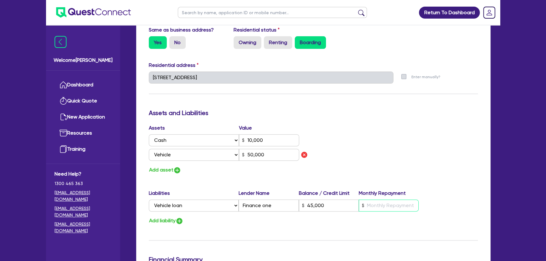
type input "10,000"
type input "45,000"
type input "1"
click at [392, 132] on div "Assets Value Select Asset Cash Property Investment property Vehicle Truck Trail…" at bounding box center [313, 149] width 339 height 50
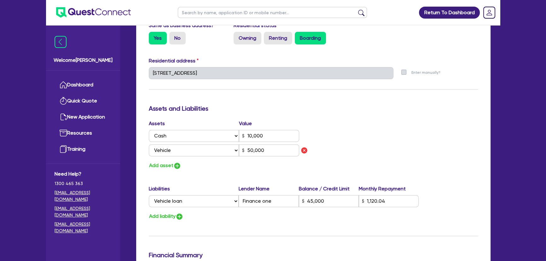
scroll to position [430, 0]
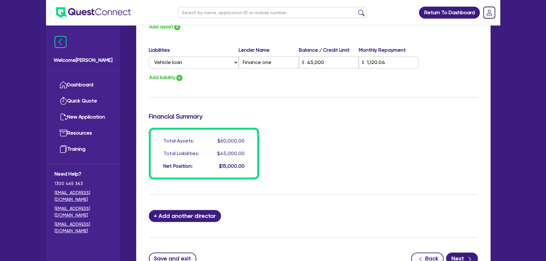
click at [356, 163] on div "Total Assets: $60,000.00 Total Liabilities: $45,000.00 Net Position: $15,000.00" at bounding box center [313, 154] width 339 height 52
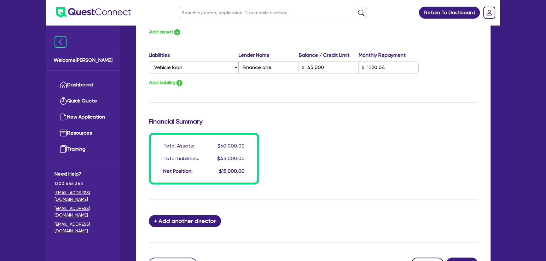
scroll to position [484, 0]
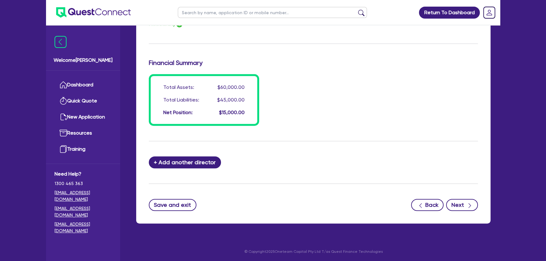
click at [469, 208] on icon "button" at bounding box center [470, 206] width 6 height 6
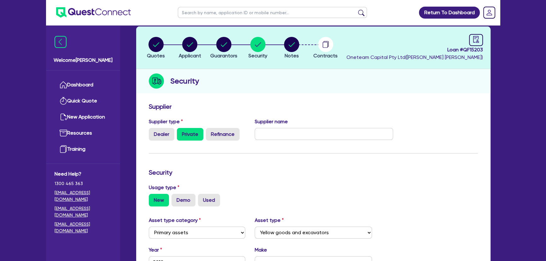
scroll to position [30, 0]
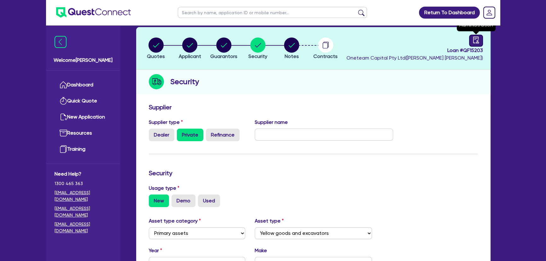
click at [479, 35] on div at bounding box center [476, 41] width 14 height 12
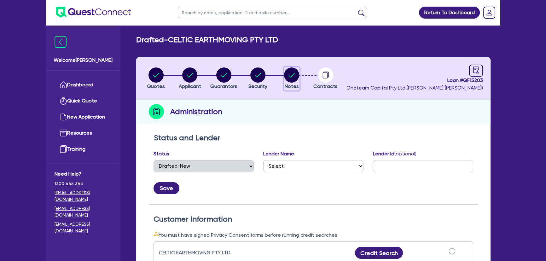
click at [291, 74] on circle "button" at bounding box center [291, 75] width 15 height 15
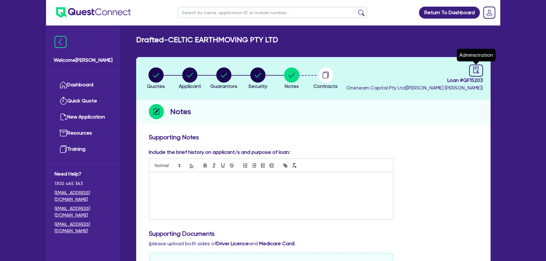
click at [485, 68] on header "Quotes Applicant Guarantors Security Notes Contracts Loan # QF15203 Oneteam Cap…" at bounding box center [313, 78] width 355 height 43
click at [479, 68] on icon "audit" at bounding box center [476, 70] width 6 height 7
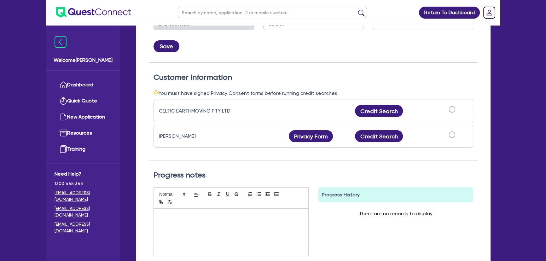
scroll to position [143, 0]
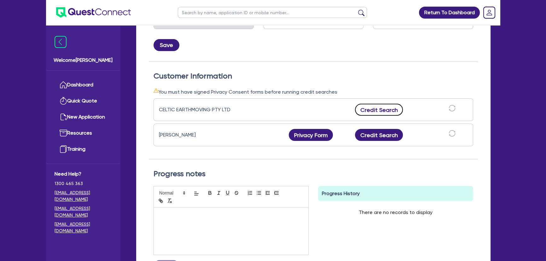
click at [372, 110] on button "Credit Search" at bounding box center [379, 110] width 48 height 12
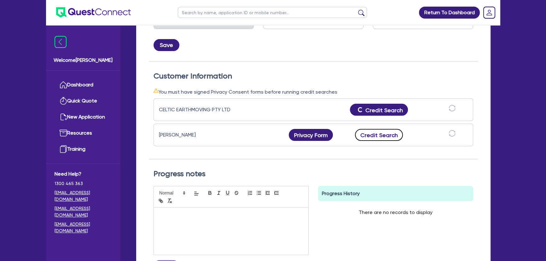
click at [376, 136] on button "Credit Search" at bounding box center [379, 135] width 48 height 12
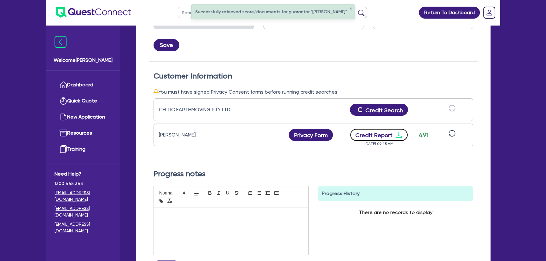
click at [399, 136] on icon "download" at bounding box center [399, 135] width 8 height 8
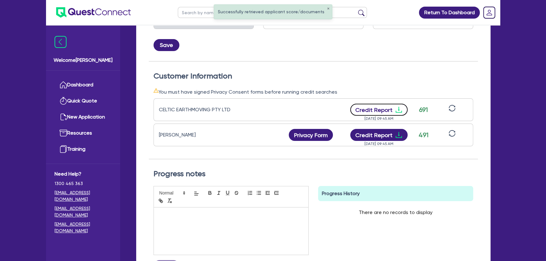
click at [399, 110] on icon "download" at bounding box center [399, 110] width 8 height 8
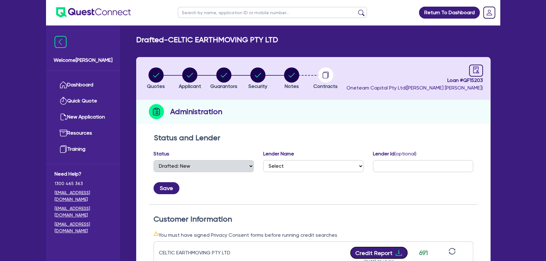
scroll to position [0, 0]
click at [186, 73] on circle "button" at bounding box center [189, 75] width 15 height 15
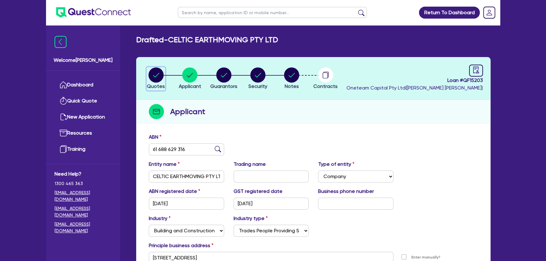
click at [161, 80] on circle "button" at bounding box center [156, 75] width 15 height 15
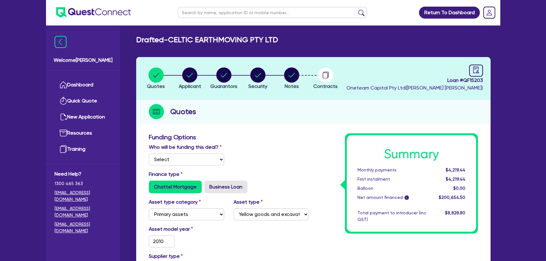
click at [251, 106] on div "Quotes" at bounding box center [313, 112] width 355 height 24
click at [474, 72] on icon "audit" at bounding box center [476, 70] width 7 height 7
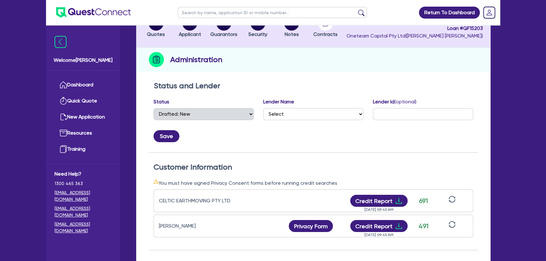
scroll to position [28, 0]
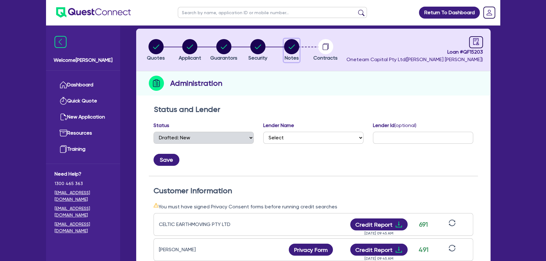
click at [289, 47] on circle "button" at bounding box center [291, 46] width 15 height 15
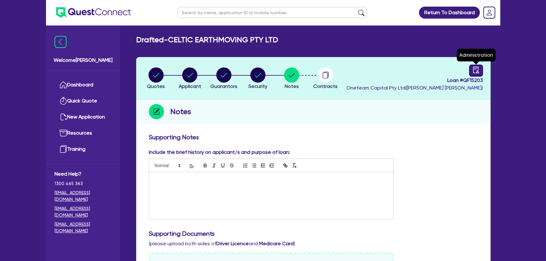
click at [476, 68] on icon "audit" at bounding box center [476, 70] width 6 height 7
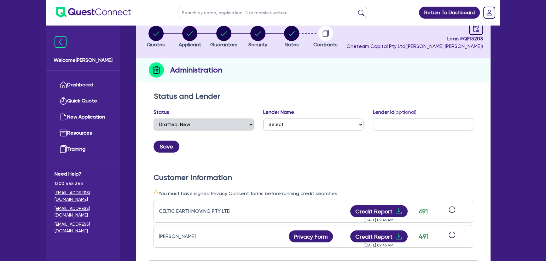
scroll to position [115, 0]
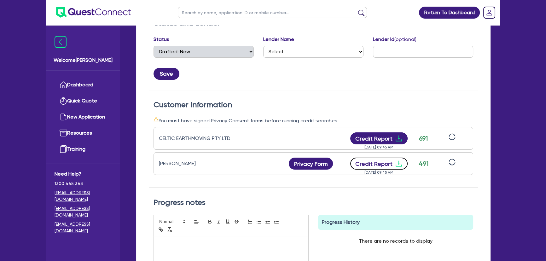
click at [397, 165] on icon "download" at bounding box center [399, 164] width 6 height 6
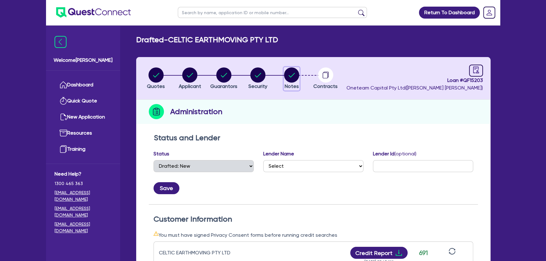
click at [288, 82] on icon "button" at bounding box center [291, 75] width 15 height 15
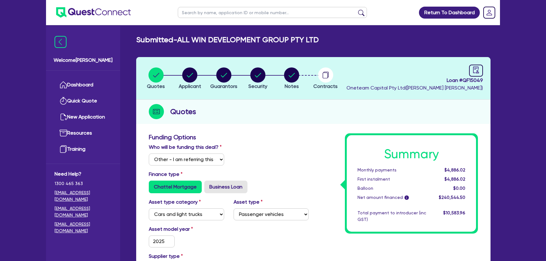
select select "Other"
select select "CARS_AND_LIGHT_TRUCKS"
select select "PASSENGER_VEHICLES"
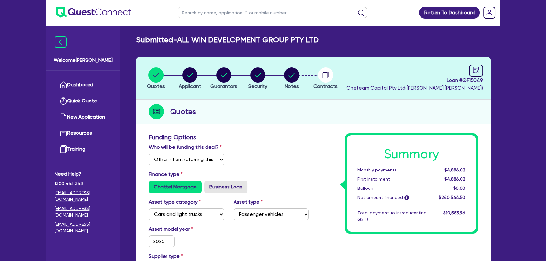
click at [92, 12] on img at bounding box center [93, 12] width 75 height 10
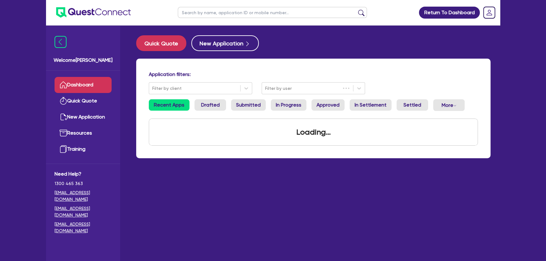
click at [248, 15] on input "text" at bounding box center [272, 12] width 189 height 11
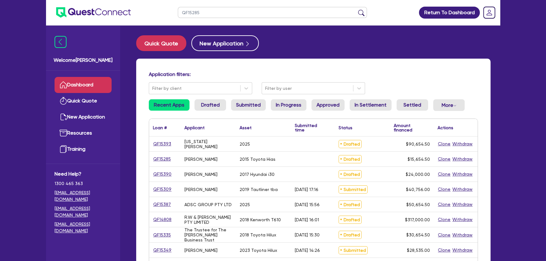
type input "QF15285"
click at [356, 9] on button "submit" at bounding box center [361, 13] width 10 height 9
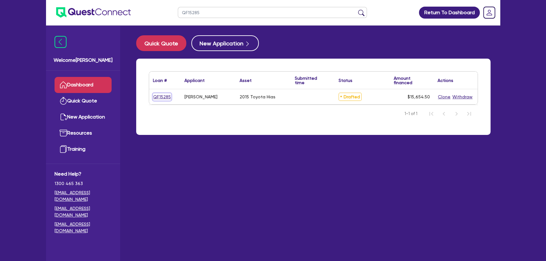
click at [163, 99] on link "QF15285" at bounding box center [162, 96] width 18 height 7
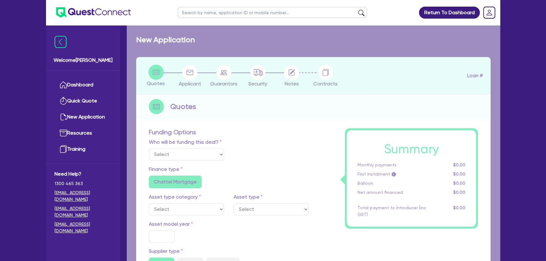
select select "Other"
select select "CARS_AND_LIGHT_TRUCKS"
type input "2015"
type input "20,000"
type input "5,000"
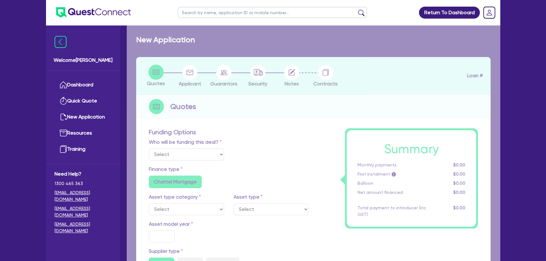
type input "8"
type input "1,252.36"
radio input "true"
type input "13"
radio input "true"
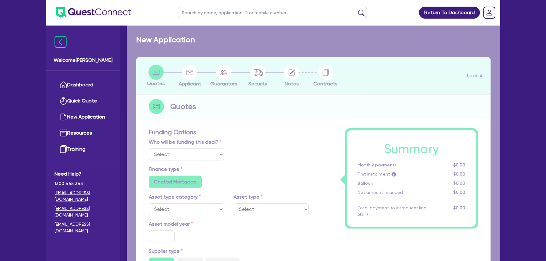
radio input "false"
select select "VANS_AND_UTES"
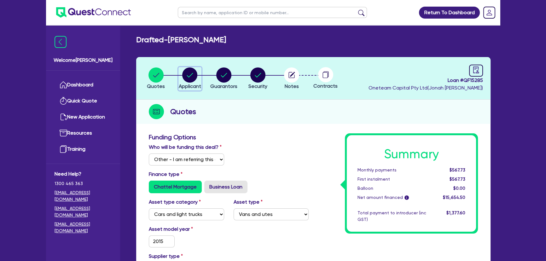
click at [198, 74] on div "button" at bounding box center [190, 75] width 22 height 15
select select "SOLE_TRADER"
select select "ARTS_RECREATION"
select select "SPORTS_CLUB"
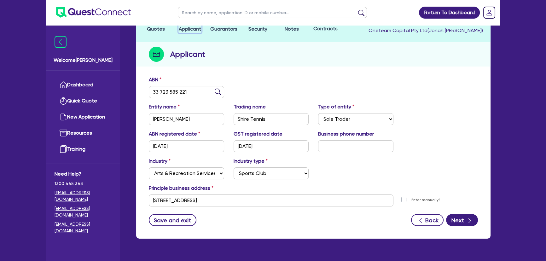
scroll to position [44, 0]
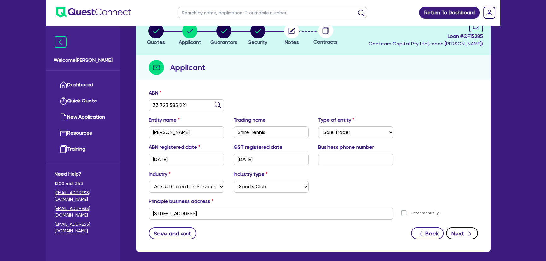
click at [459, 230] on button "Next" at bounding box center [462, 233] width 32 height 12
select select "MR"
select select "NSW"
select select "SINGLE"
select select "CASH"
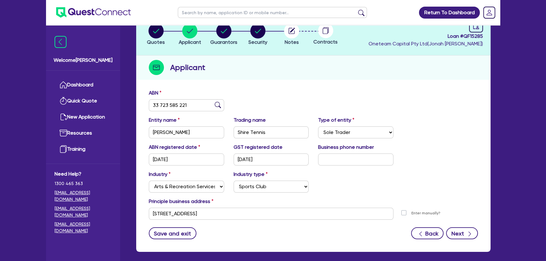
select select "VEHICLE"
select select "OTHER"
select select "HOUSEHOLD_PERSONAL"
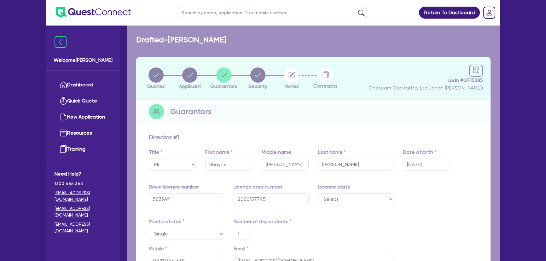
type input "1"
type input "0481 944 668"
type input "12,000"
type input "10,000"
type input "5,500"
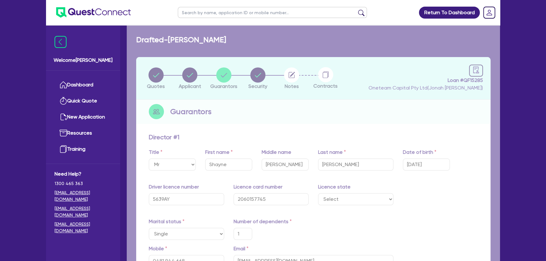
type input "20,000"
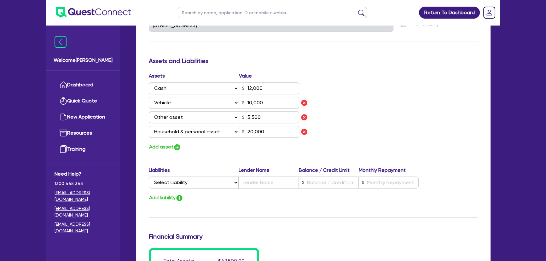
scroll to position [487, 0]
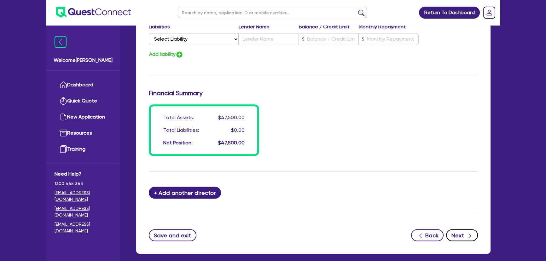
click at [453, 232] on button "Next" at bounding box center [462, 235] width 32 height 12
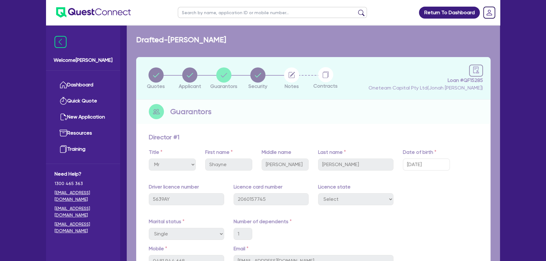
select select "CARS_AND_LIGHT_TRUCKS"
select select "VANS_AND_UTES"
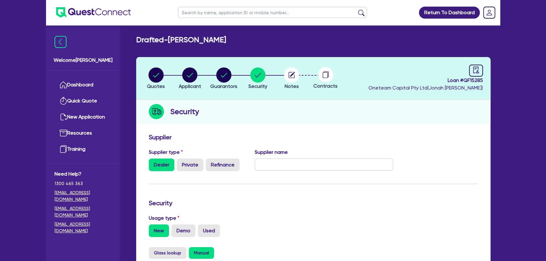
click at [204, 80] on li "Applicant" at bounding box center [190, 78] width 34 height 22
click at [188, 75] on circle "button" at bounding box center [189, 75] width 15 height 15
select select "SOLE_TRADER"
select select "ARTS_RECREATION"
select select "SPORTS_CLUB"
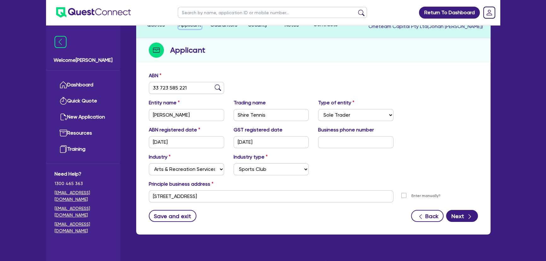
scroll to position [73, 0]
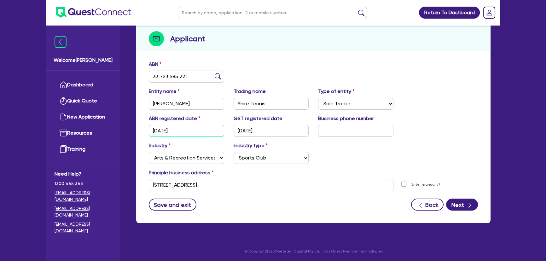
drag, startPoint x: 187, startPoint y: 129, endPoint x: 151, endPoint y: 129, distance: 36.3
click at [151, 129] on input "14/03/2023" at bounding box center [186, 131] width 75 height 12
drag, startPoint x: 272, startPoint y: 131, endPoint x: 240, endPoint y: 132, distance: 31.9
click at [240, 132] on input "01/09/2025" at bounding box center [271, 131] width 75 height 12
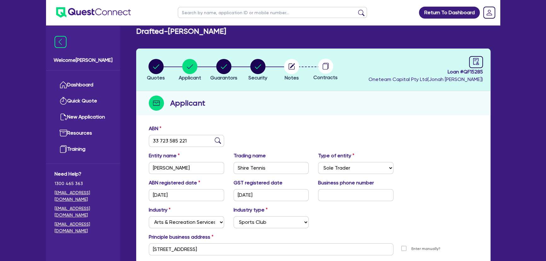
scroll to position [0, 0]
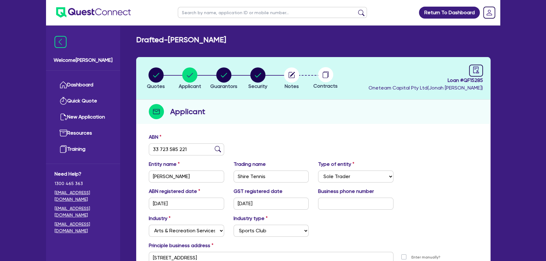
click at [142, 72] on li "Quotes" at bounding box center [156, 78] width 34 height 22
click at [148, 73] on div "button" at bounding box center [156, 75] width 18 height 15
select select "Other"
select select "CARS_AND_LIGHT_TRUCKS"
select select "VANS_AND_UTES"
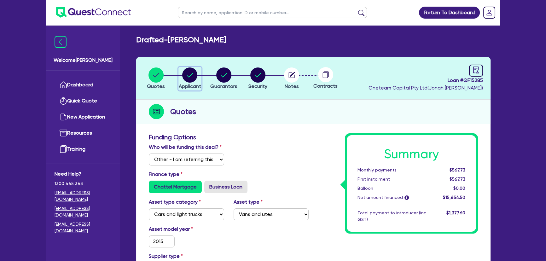
click at [189, 78] on circle "button" at bounding box center [189, 75] width 15 height 15
select select "SOLE_TRADER"
select select "ARTS_RECREATION"
select select "SPORTS_CLUB"
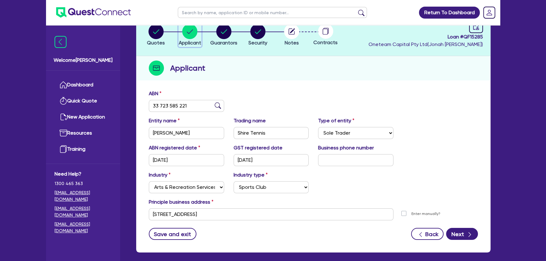
scroll to position [73, 0]
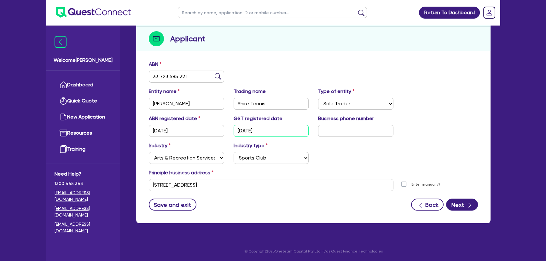
drag, startPoint x: 275, startPoint y: 130, endPoint x: 230, endPoint y: 129, distance: 45.1
click at [230, 129] on div "GST registered date 01/09/2025" at bounding box center [271, 126] width 85 height 22
drag, startPoint x: 195, startPoint y: 130, endPoint x: 135, endPoint y: 124, distance: 60.2
click at [135, 124] on div "Quotes Applicant Guarantors Security Notes Contracts Loan # QF15285 Oneteam Cap…" at bounding box center [314, 107] width 364 height 247
click at [239, 130] on input "01/09/2025" at bounding box center [271, 131] width 75 height 12
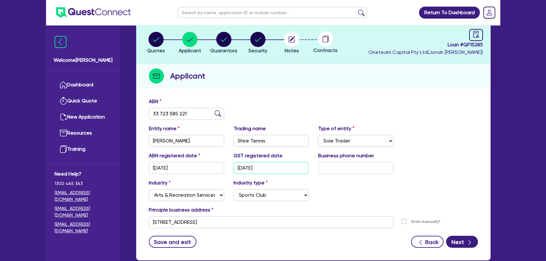
scroll to position [0, 0]
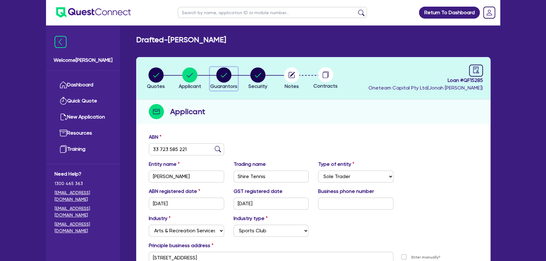
click at [223, 79] on circle "button" at bounding box center [223, 75] width 15 height 15
select select "MR"
select select "NSW"
select select "SINGLE"
select select "CASH"
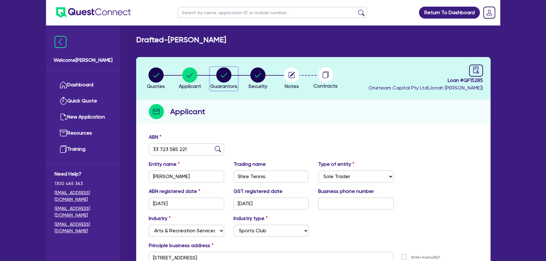
select select "VEHICLE"
select select "OTHER"
select select "HOUSEHOLD_PERSONAL"
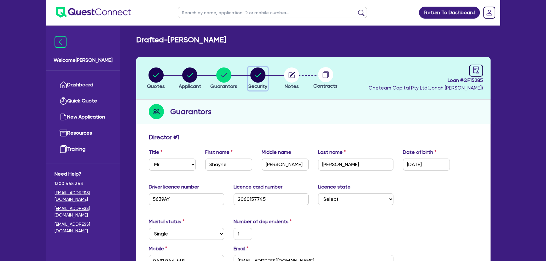
click at [256, 77] on circle "button" at bounding box center [257, 75] width 15 height 15
select select "CARS_AND_LIGHT_TRUCKS"
select select "VANS_AND_UTES"
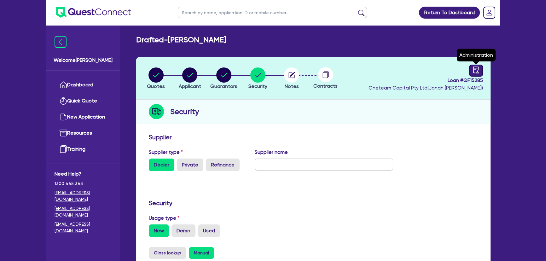
click at [479, 70] on icon "audit" at bounding box center [476, 70] width 7 height 7
select select "DRAFTED_NEW"
select select "Other"
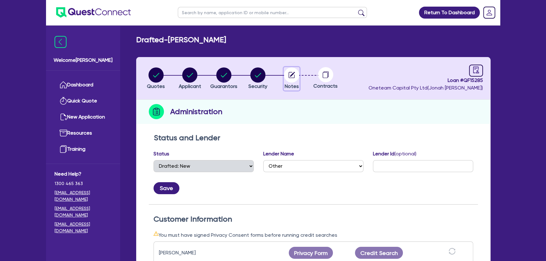
click at [291, 77] on circle "button" at bounding box center [291, 75] width 15 height 15
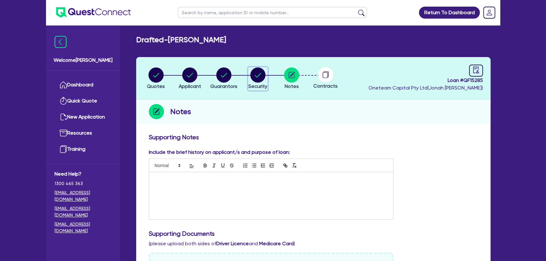
click at [252, 77] on circle "button" at bounding box center [257, 75] width 15 height 15
select select "CARS_AND_LIGHT_TRUCKS"
select select "VANS_AND_UTES"
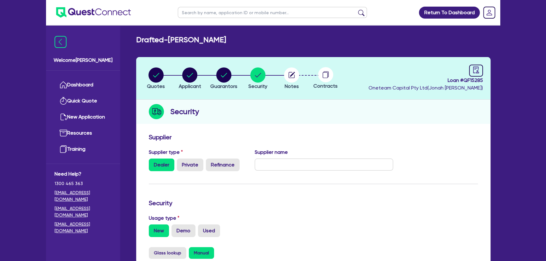
click at [207, 79] on li "Guarantors" at bounding box center [224, 78] width 34 height 22
click at [182, 77] on div "button" at bounding box center [190, 75] width 22 height 15
select select "SOLE_TRADER"
select select "ARTS_RECREATION"
select select "SPORTS_CLUB"
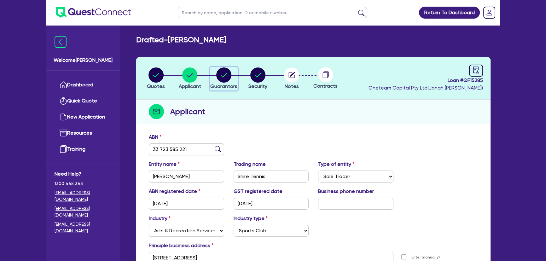
click at [226, 81] on circle "button" at bounding box center [223, 75] width 15 height 15
select select "MR"
select select "NSW"
select select "SINGLE"
select select "CASH"
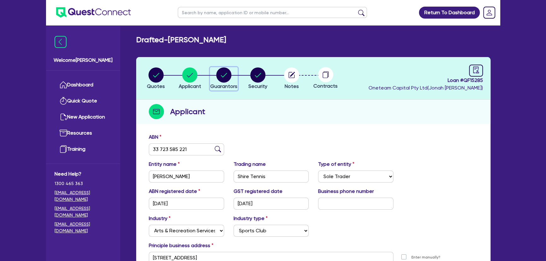
select select "VEHICLE"
select select "OTHER"
select select "HOUSEHOLD_PERSONAL"
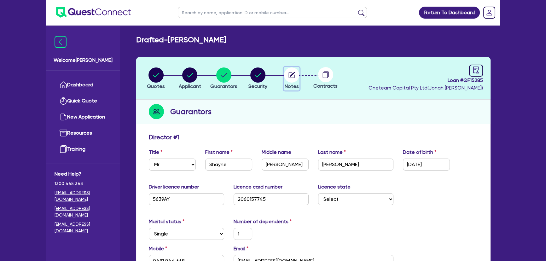
click at [293, 72] on circle "button" at bounding box center [291, 75] width 15 height 15
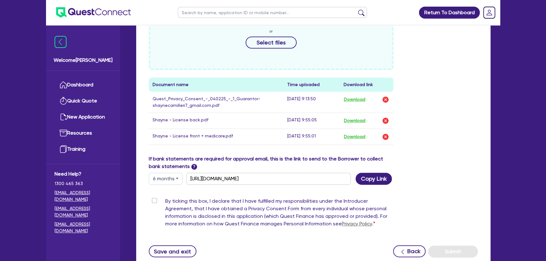
scroll to position [297, 0]
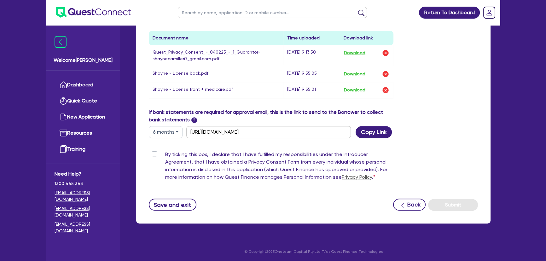
click at [165, 153] on label "By ticking this box, I declare that I have fulfilled my responsibilities under …" at bounding box center [279, 167] width 228 height 33
click at [154, 153] on input "By ticking this box, I declare that I have fulfilled my responsibilities under …" at bounding box center [151, 154] width 5 height 6
checkbox input "true"
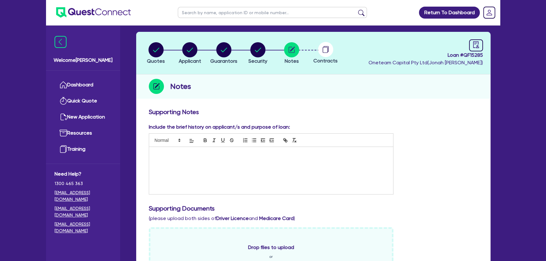
scroll to position [0, 0]
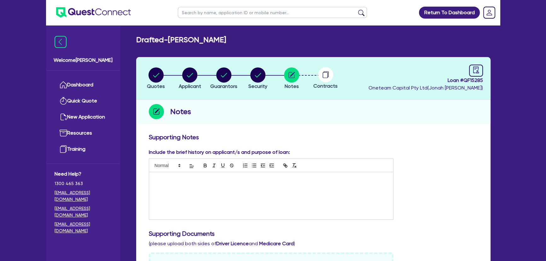
click at [490, 73] on header "Quotes Applicant Guarantors Security Notes Contracts Loan # QF15285 Oneteam Cap…" at bounding box center [313, 78] width 355 height 43
click at [473, 72] on icon "audit" at bounding box center [476, 70] width 7 height 7
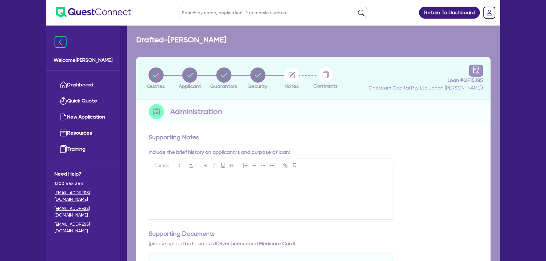
select select "DRAFTED_NEW"
select select "Other"
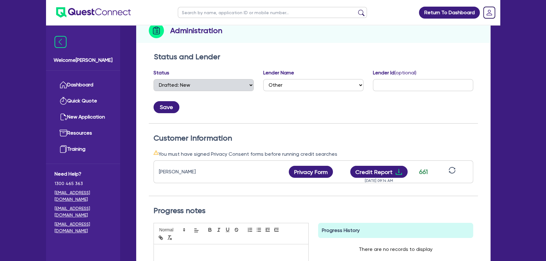
scroll to position [80, 0]
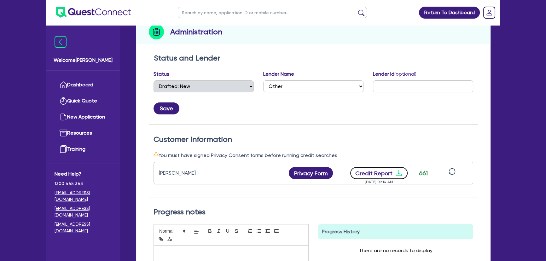
click at [397, 173] on icon "download" at bounding box center [399, 173] width 8 height 8
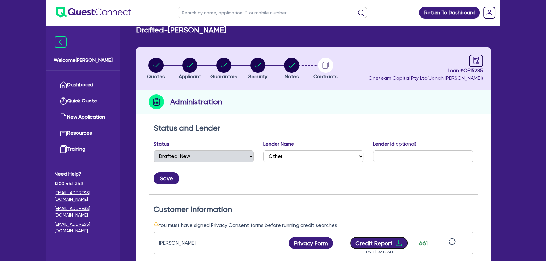
scroll to position [0, 0]
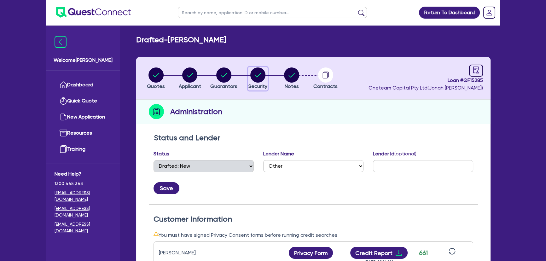
click at [267, 73] on div "button" at bounding box center [258, 75] width 19 height 15
select select "CARS_AND_LIGHT_TRUCKS"
select select "VANS_AND_UTES"
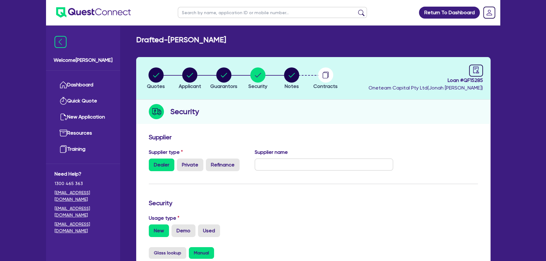
click at [106, 16] on img at bounding box center [93, 12] width 75 height 10
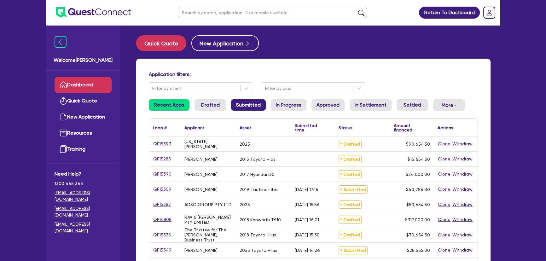
click at [246, 105] on link "Submitted" at bounding box center [248, 104] width 35 height 11
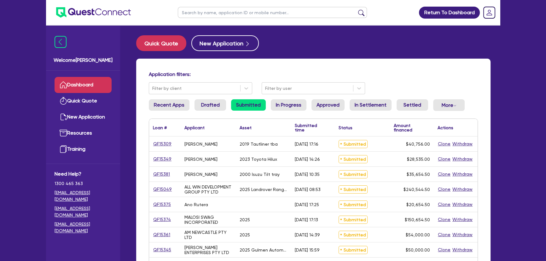
click at [204, 116] on div "Recent Apps Drafted Submitted In Progress Approved In Settlement Settled More W…" at bounding box center [313, 108] width 339 height 19
click at [207, 106] on link "Drafted" at bounding box center [211, 104] width 32 height 11
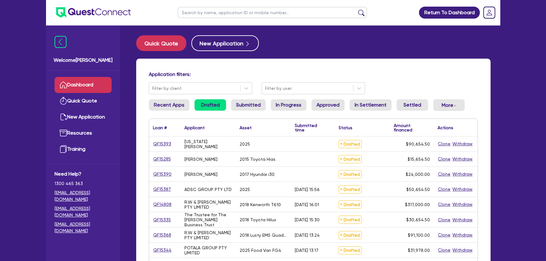
scroll to position [57, 0]
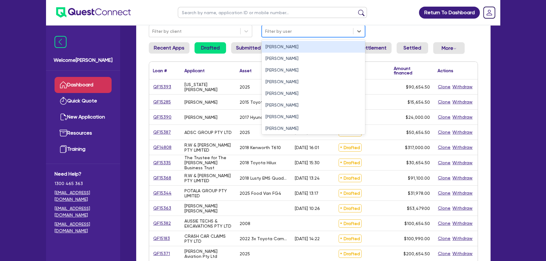
click at [300, 32] on div at bounding box center [307, 31] width 85 height 8
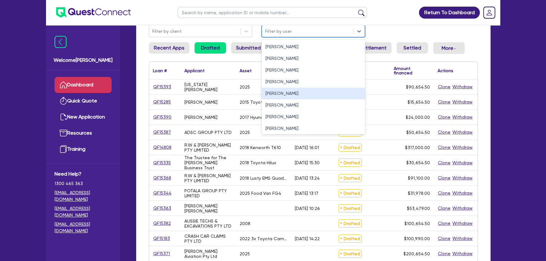
click at [277, 97] on div "Joel Harding" at bounding box center [313, 94] width 103 height 12
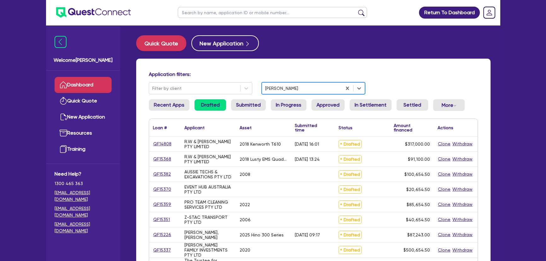
click at [215, 9] on input "text" at bounding box center [272, 12] width 189 height 11
type input "simmons"
click at [356, 9] on button "submit" at bounding box center [361, 13] width 10 height 9
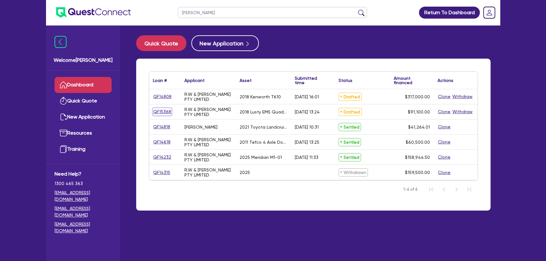
click at [168, 114] on link "QF15368" at bounding box center [162, 111] width 19 height 7
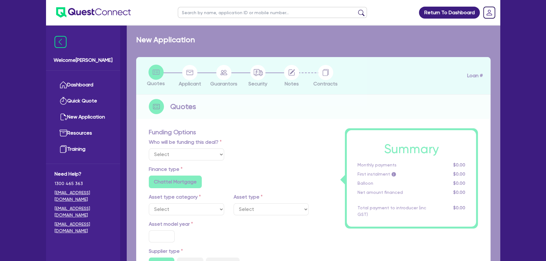
select select "Other"
select select "PRIMARY_ASSETS"
type input "2018"
radio input "false"
radio input "true"
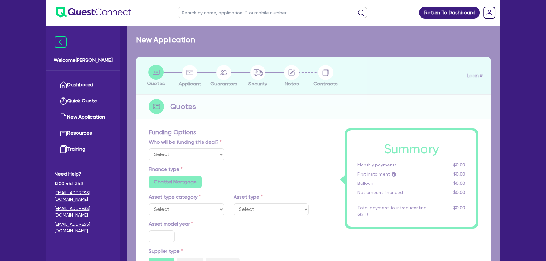
radio input "true"
type input "90,000"
type input "7.27"
type input "6,622.97"
type input "6.69"
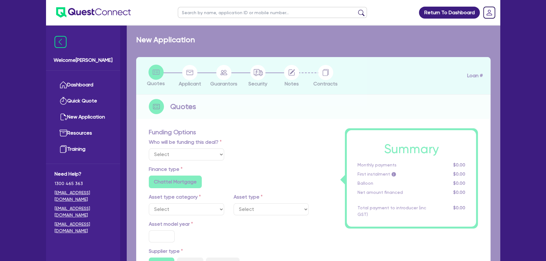
type input "649"
type input "1,000"
radio input "false"
radio input "true"
select select "TRAILERS"
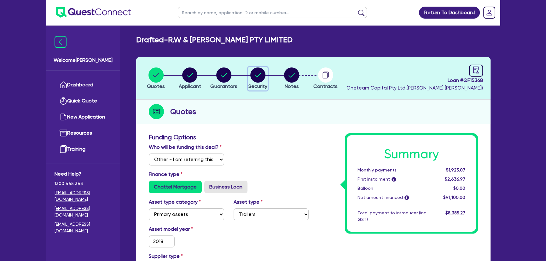
click at [263, 73] on circle "button" at bounding box center [257, 75] width 15 height 15
select select "PRIMARY_ASSETS"
select select "TRAILERS"
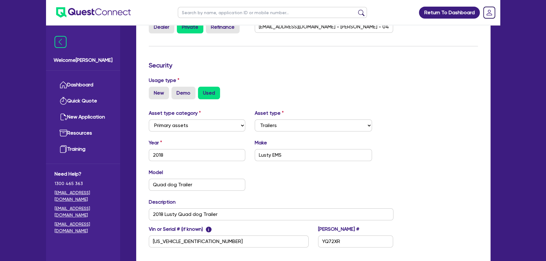
scroll to position [57, 0]
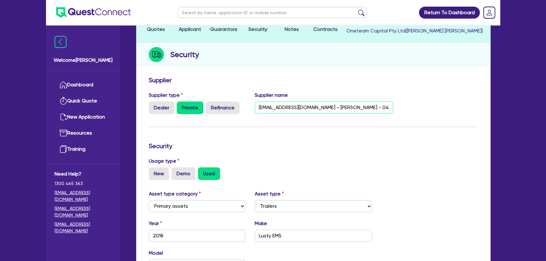
click at [366, 108] on input "Dkmckeering@outlook.com - David Mackay - 0419 744 807" at bounding box center [324, 108] width 139 height 12
drag, startPoint x: 321, startPoint y: 108, endPoint x: 256, endPoint y: 104, distance: 64.8
click at [256, 104] on input "Dkmckeering@outlook.com - David Mackay - 0419 744 807" at bounding box center [324, 108] width 139 height 12
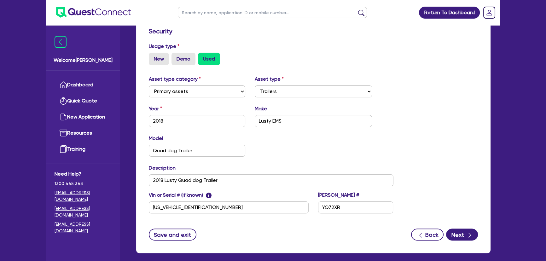
scroll to position [0, 0]
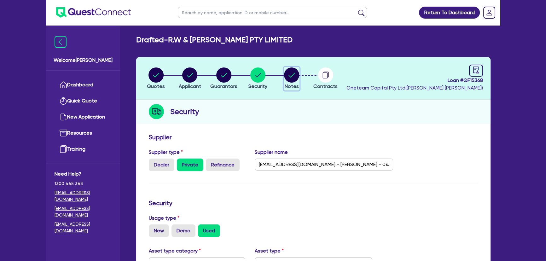
click at [291, 77] on circle "button" at bounding box center [291, 75] width 15 height 15
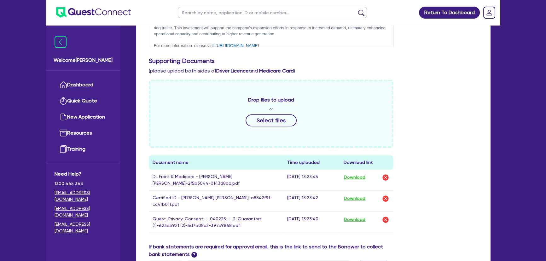
scroll to position [172, 0]
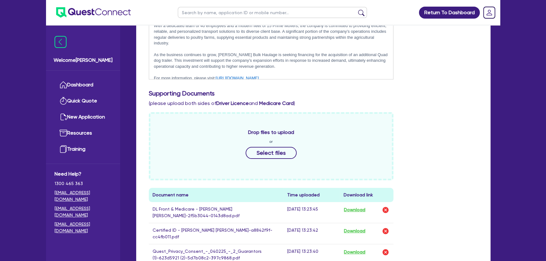
click at [321, 75] on p "For more information, please visit: https://simmonsbulkhaulage.com.au/contact-u…" at bounding box center [271, 78] width 235 height 6
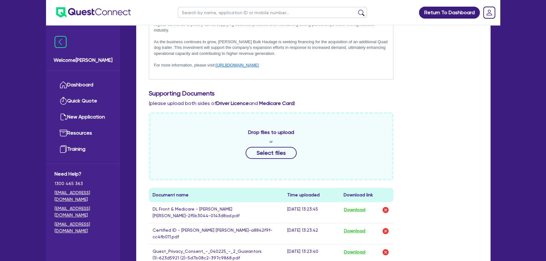
scroll to position [39, 0]
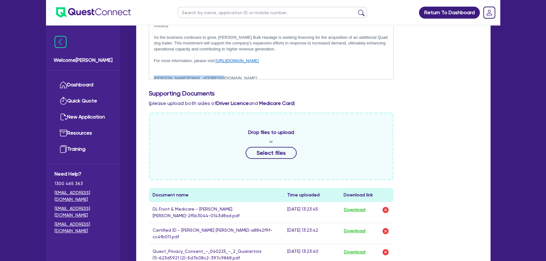
drag, startPoint x: 220, startPoint y: 75, endPoint x: 154, endPoint y: 74, distance: 65.9
click at [154, 75] on p "damian.mckeering@bigpond.com" at bounding box center [271, 78] width 235 height 6
copy p "damian.mckeering@bigpond.com"
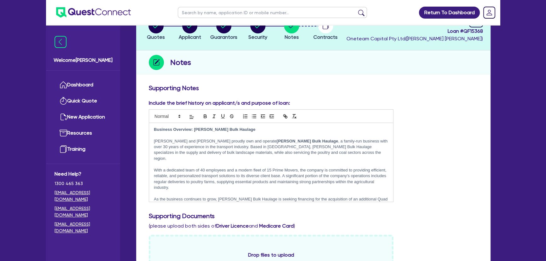
scroll to position [0, 0]
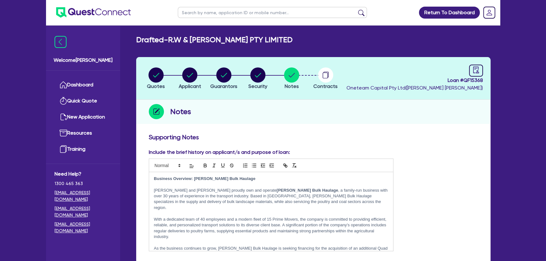
click at [93, 11] on img at bounding box center [93, 12] width 75 height 10
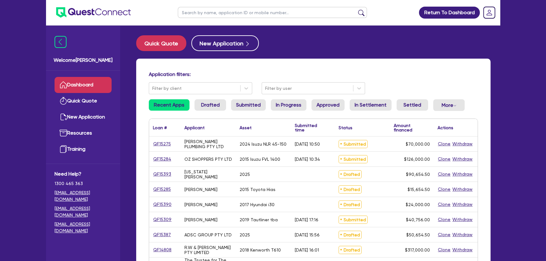
click at [207, 16] on input "text" at bounding box center [272, 12] width 189 height 11
type input "simmons"
click at [356, 9] on button "submit" at bounding box center [361, 13] width 10 height 9
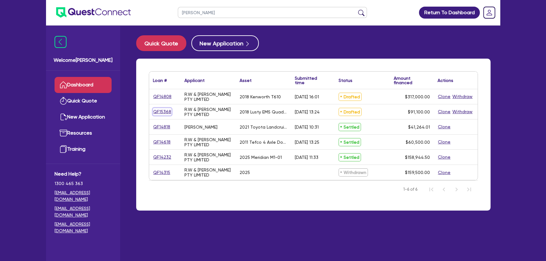
click at [162, 109] on link "QF15368" at bounding box center [162, 111] width 19 height 7
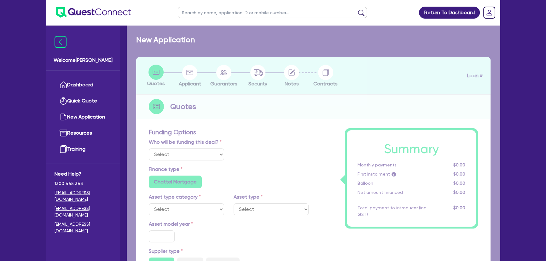
select select "Other"
select select "PRIMARY_ASSETS"
type input "2018"
radio input "false"
radio input "true"
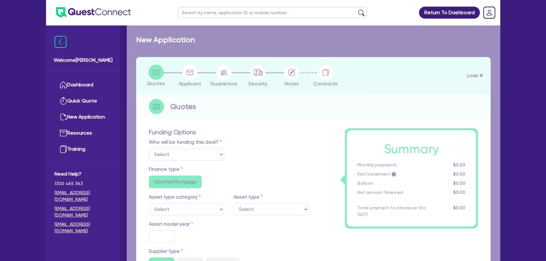
radio input "true"
type input "90,000"
type input "7.27"
type input "6,622.97"
type input "6.69"
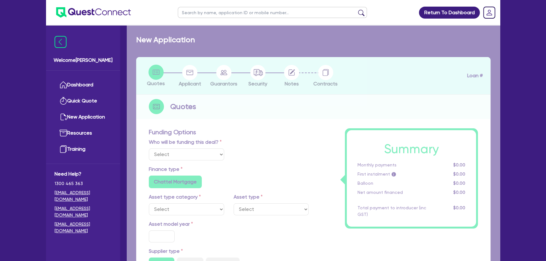
type input "649"
type input "1,000"
radio input "false"
radio input "true"
select select "TRAILERS"
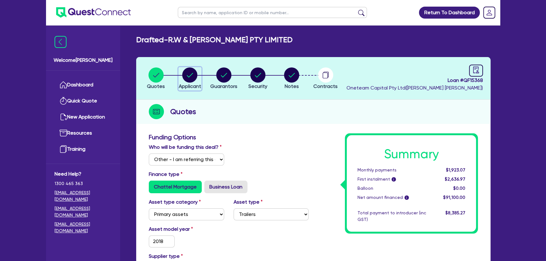
click at [186, 81] on circle "button" at bounding box center [189, 75] width 15 height 15
select select "COMPANY"
select select "TRANSPORT_WAREHOUSING"
select select "PASSENGERS_FREIGHT_TRANSPORT"
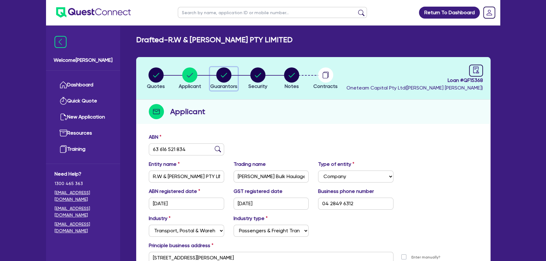
click at [220, 79] on circle "button" at bounding box center [223, 75] width 15 height 15
select select "MR"
select select "[GEOGRAPHIC_DATA]"
select select "MARRIED"
select select "PROPERTY"
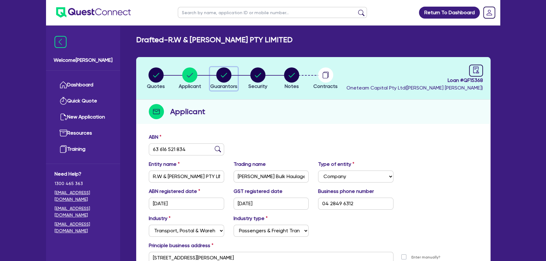
select select "CASH"
select select "TRUCK"
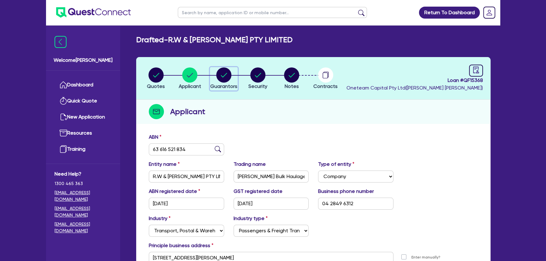
select select "TRAILER"
select select "MORTGAGE"
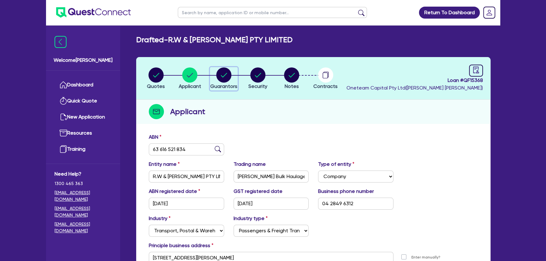
select select "MRS"
select select "NSW"
select select "MARRIED"
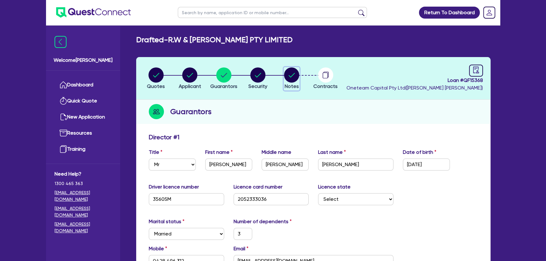
click at [288, 81] on circle "button" at bounding box center [291, 75] width 15 height 15
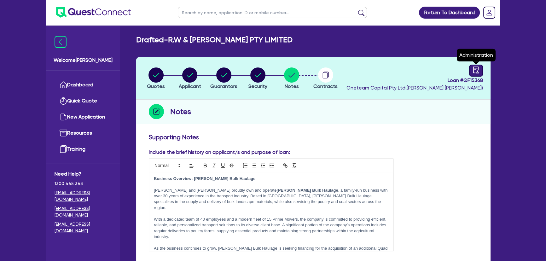
click at [475, 72] on icon "audit" at bounding box center [476, 70] width 7 height 7
select select "DRAFTED_AMENDED"
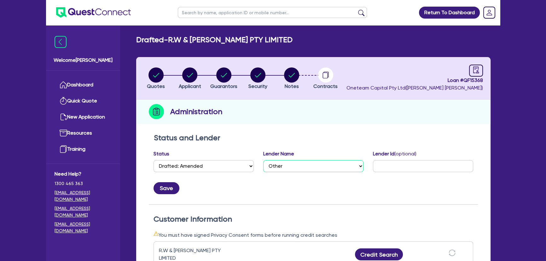
click at [303, 164] on select "Select AAMF AFS Alex Bank Angle Finance Azora Banjo BigStone BOQ Finance Brande…" at bounding box center [313, 166] width 100 height 12
select select "Selfco"
click at [263, 160] on select "Select AAMF AFS Alex Bank Angle Finance Azora Banjo BigStone BOQ Finance Brande…" at bounding box center [313, 166] width 100 height 12
click at [172, 192] on button "Save" at bounding box center [167, 188] width 26 height 12
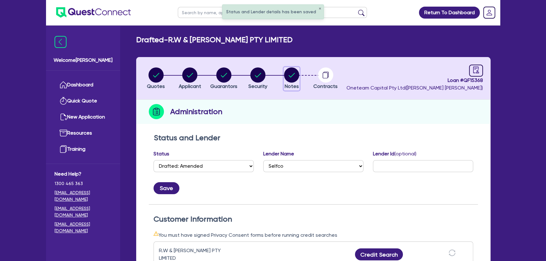
click at [297, 71] on circle "button" at bounding box center [291, 75] width 15 height 15
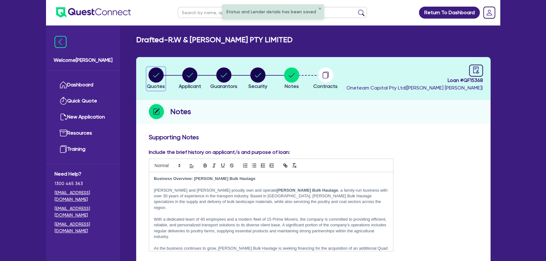
click at [158, 74] on circle "button" at bounding box center [156, 75] width 15 height 15
select select "Other"
select select "PRIMARY_ASSETS"
select select "TRAILERS"
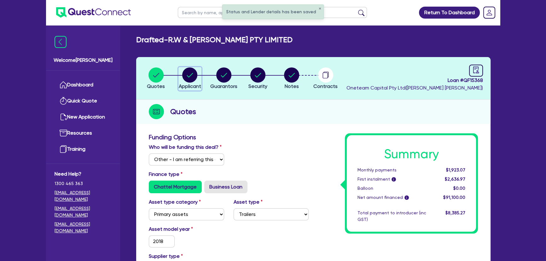
click at [186, 72] on circle "button" at bounding box center [189, 75] width 15 height 15
select select "COMPANY"
select select "TRANSPORT_WAREHOUSING"
select select "PASSENGERS_FREIGHT_TRANSPORT"
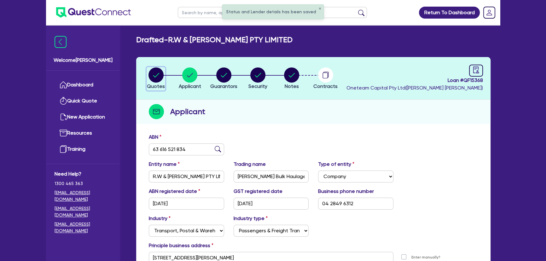
click at [155, 74] on circle "button" at bounding box center [156, 75] width 15 height 15
select select "Other"
select select "PRIMARY_ASSETS"
select select "TRAILERS"
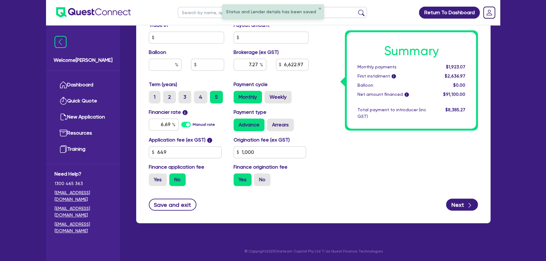
scroll to position [315, 0]
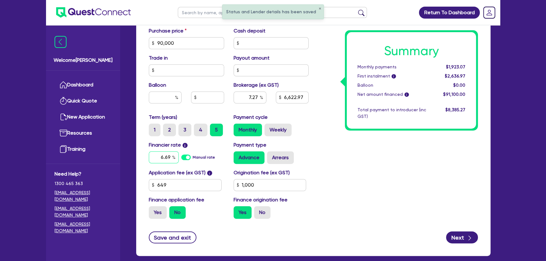
click at [163, 161] on input "6.69" at bounding box center [164, 157] width 30 height 12
type input "90,000"
type input "6,622.97"
type input "9"
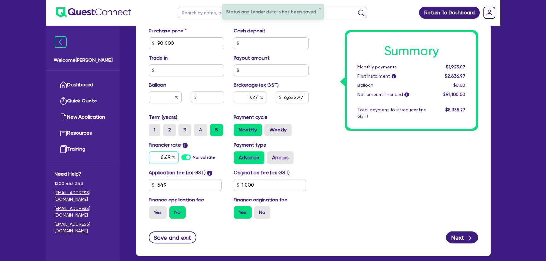
type input "1,000"
type input "90,000"
type input "6,622.97"
type input "9."
type input "1,000"
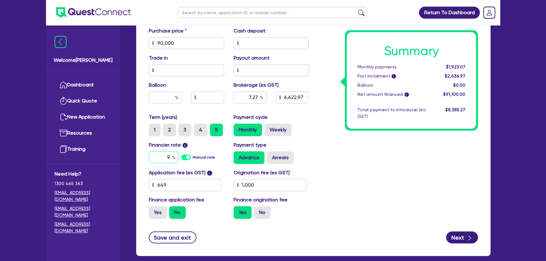
type input "90,000"
type input "6,622.97"
type input "9.4"
type input "1,000"
type input "90,000"
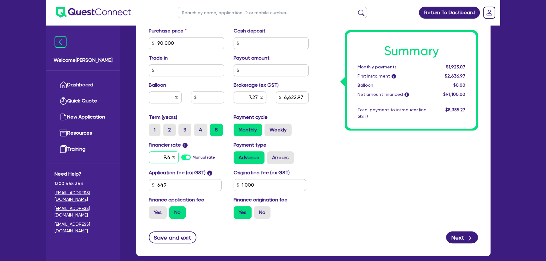
type input "6,622.97"
type input "9.49"
type input "1,000"
type input "9.49"
type input "90,000"
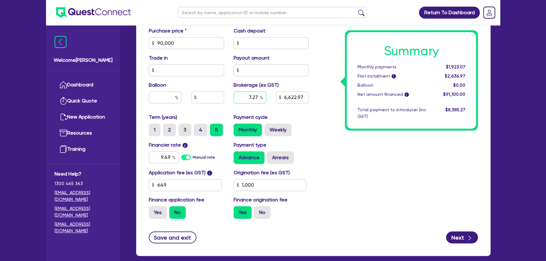
type input "6,622.97"
type input "1,000"
click at [243, 96] on input "7.27" at bounding box center [250, 97] width 33 height 12
type input "90,000"
type input "6,622.97"
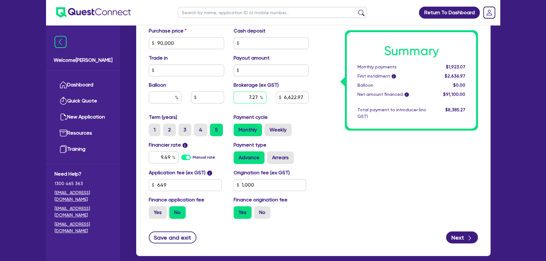
type input "1,000"
click at [243, 96] on input "7.27" at bounding box center [250, 97] width 33 height 12
type input "90,000"
type input "5"
type input "6,622.97"
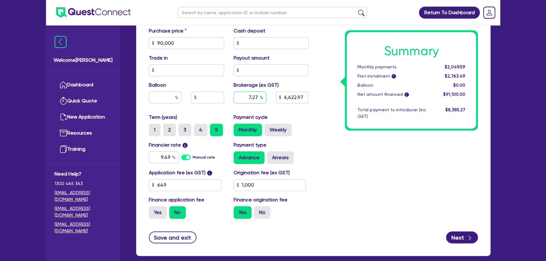
type input "1,000"
type input "5"
type input "90,000"
type input "6,622.97"
type input "1,000"
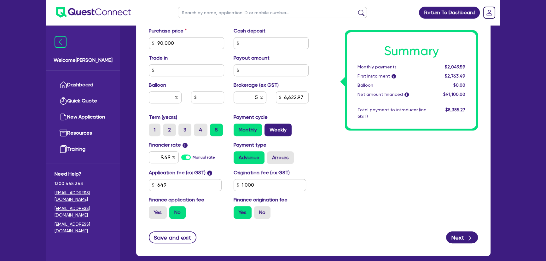
click at [287, 135] on label "Weekly" at bounding box center [278, 130] width 27 height 13
click at [269, 128] on input "Weekly" at bounding box center [267, 126] width 4 height 4
radio input "true"
type input "90,000"
type input "4,555"
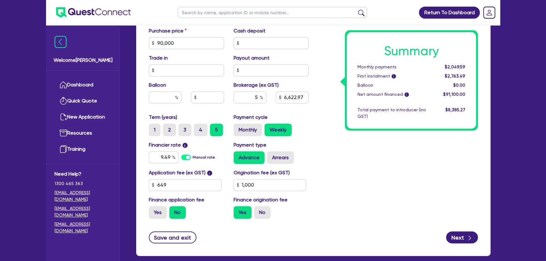
type input "1,000"
type input "90,000"
type input "4,555"
type input "1,000"
click at [263, 127] on div "Monthly Weekly" at bounding box center [271, 130] width 75 height 13
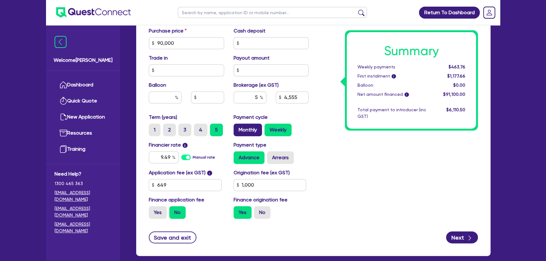
click at [253, 126] on label "Monthly" at bounding box center [248, 130] width 28 height 13
click at [238, 126] on input "Monthly" at bounding box center [236, 126] width 4 height 4
radio input "true"
type input "90,000"
type input "4,555"
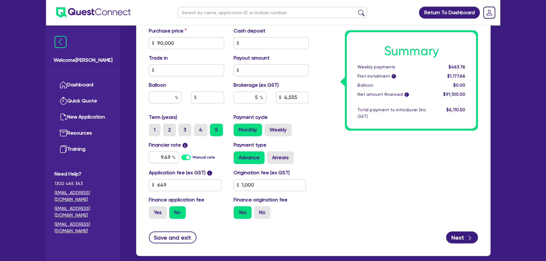
type input "1,000"
type input "90,000"
type input "4,555"
type input "1,000"
click at [318, 126] on div "Summary Monthly payments $2,002.20 First instalment i $2,716.10 Balloon $0.00 N…" at bounding box center [398, 21] width 169 height 406
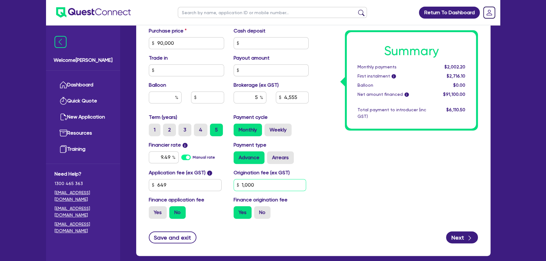
drag, startPoint x: 268, startPoint y: 185, endPoint x: 233, endPoint y: 183, distance: 34.8
click at [233, 183] on div "Origination fee (ex GST) 1,000" at bounding box center [271, 180] width 85 height 22
click at [336, 165] on div "Summary Monthly payments $2,002.20 First instalment i $2,716.10 Balloon $0.00 N…" at bounding box center [398, 21] width 169 height 406
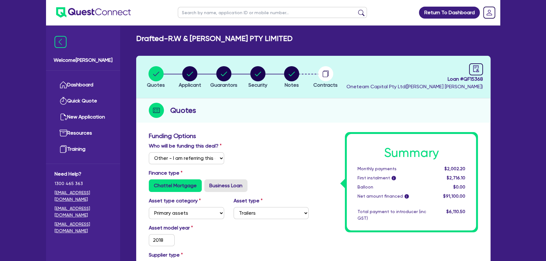
scroll to position [0, 0]
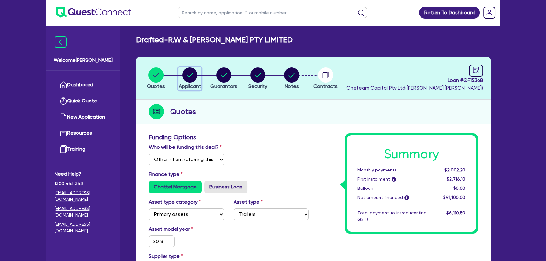
click at [187, 83] on button "Applicant" at bounding box center [190, 78] width 23 height 23
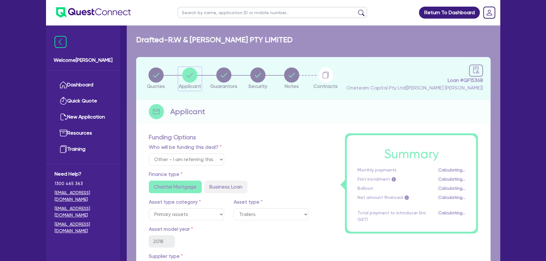
select select "COMPANY"
select select "TRANSPORT_WAREHOUSING"
select select "PASSENGERS_FREIGHT_TRANSPORT"
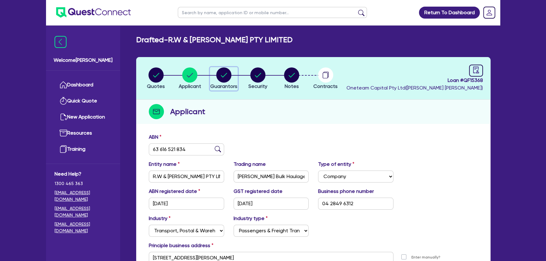
click at [221, 77] on circle "button" at bounding box center [223, 75] width 15 height 15
select select "MR"
select select "NSW"
select select "MARRIED"
select select "PROPERTY"
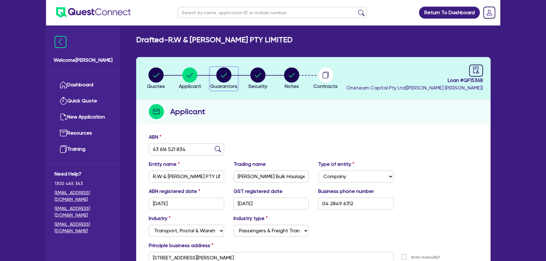
select select "CASH"
select select "TRUCK"
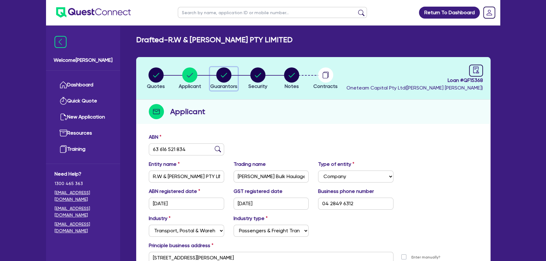
select select "TRAILER"
select select "MORTGAGE"
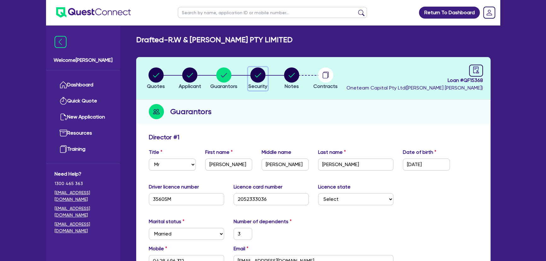
click at [257, 77] on circle "button" at bounding box center [257, 75] width 15 height 15
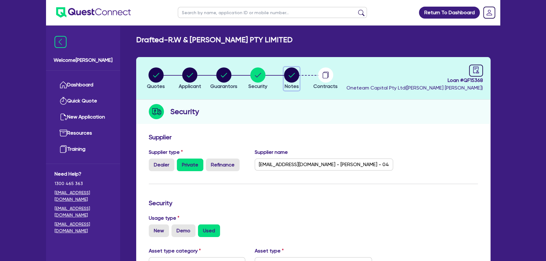
click at [288, 77] on circle "button" at bounding box center [291, 75] width 15 height 15
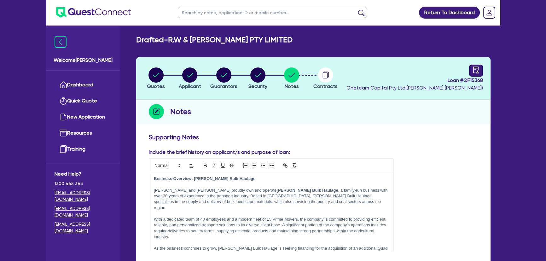
click at [476, 68] on icon "audit" at bounding box center [476, 70] width 6 height 7
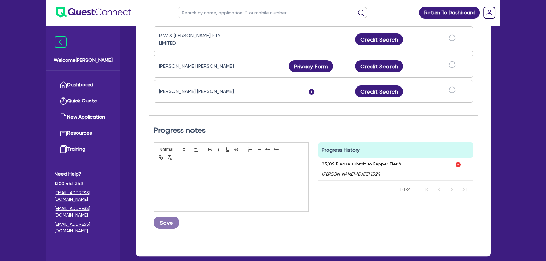
scroll to position [245, 0]
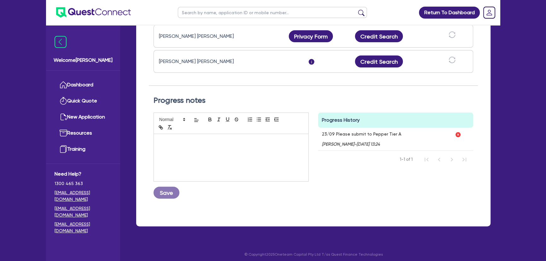
click at [229, 162] on div at bounding box center [231, 157] width 155 height 47
click at [172, 183] on div "25/09 Submit to Selfco Save" at bounding box center [231, 156] width 155 height 86
click at [171, 187] on button "Save" at bounding box center [167, 193] width 26 height 12
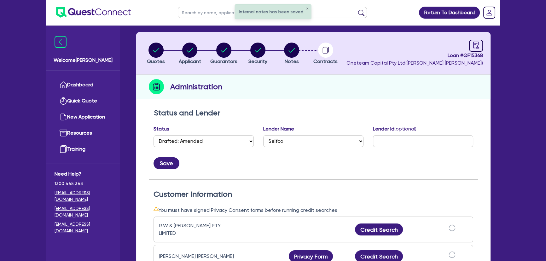
scroll to position [0, 0]
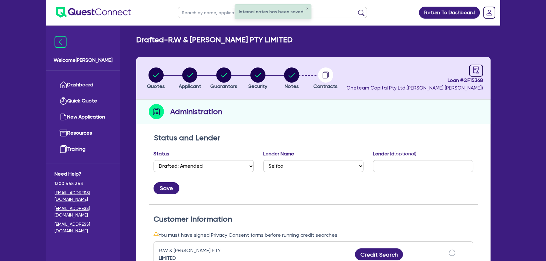
click at [309, 70] on li "Contracts" at bounding box center [326, 78] width 34 height 22
click at [291, 72] on circle "button" at bounding box center [291, 75] width 15 height 15
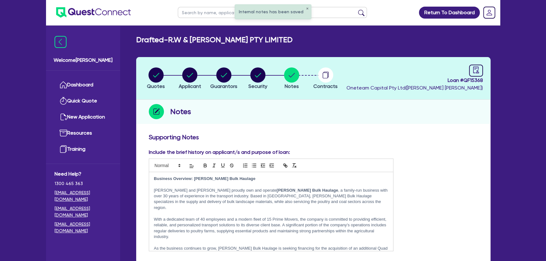
click at [95, 16] on img at bounding box center [93, 12] width 75 height 10
click at [327, 85] on span "Contracts" at bounding box center [326, 86] width 24 height 6
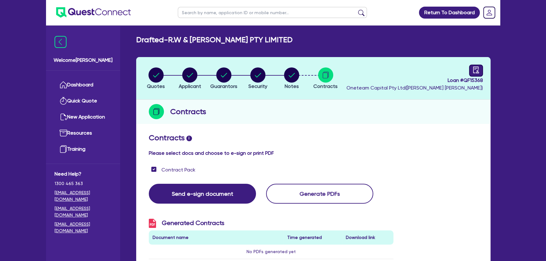
click at [479, 72] on icon "audit" at bounding box center [476, 70] width 7 height 7
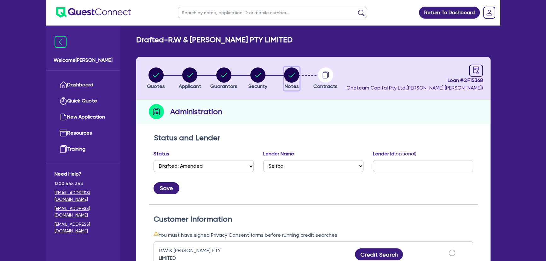
click at [290, 85] on span "Notes" at bounding box center [292, 86] width 14 height 6
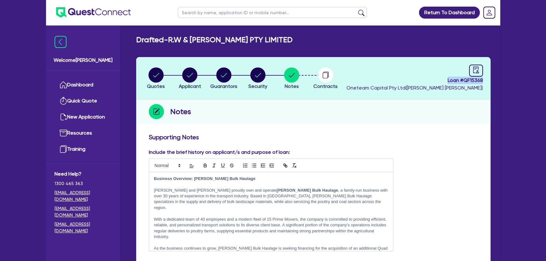
drag, startPoint x: 447, startPoint y: 79, endPoint x: 496, endPoint y: 78, distance: 48.3
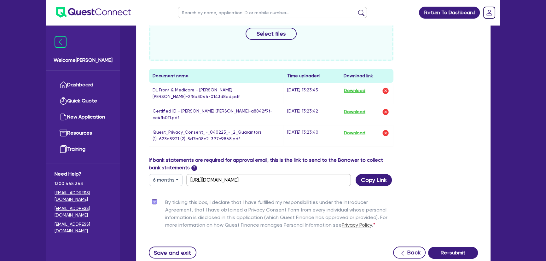
scroll to position [334, 0]
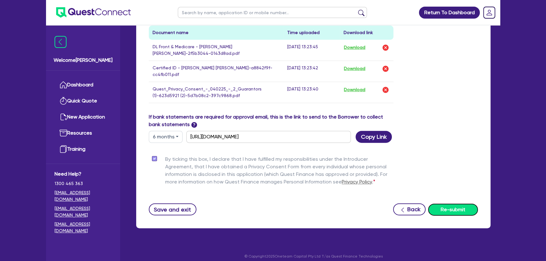
click at [450, 204] on button "Re-submit" at bounding box center [453, 210] width 50 height 12
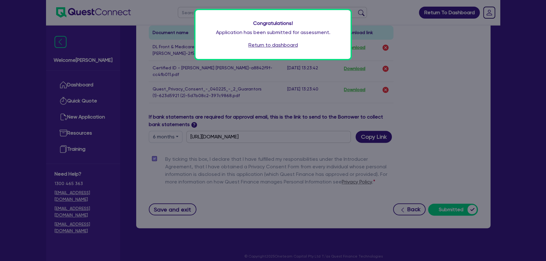
click at [281, 49] on div "Congratulations! Application has been submitted for assessment. Return to dashb…" at bounding box center [273, 34] width 155 height 49
drag, startPoint x: 273, startPoint y: 203, endPoint x: 274, endPoint y: 191, distance: 13.0
click at [274, 203] on div "Congratulations! Application has been submitted for assessment. Return to dashb…" at bounding box center [273, 130] width 546 height 261
click at [261, 45] on link "Return to dashboard" at bounding box center [274, 45] width 50 height 8
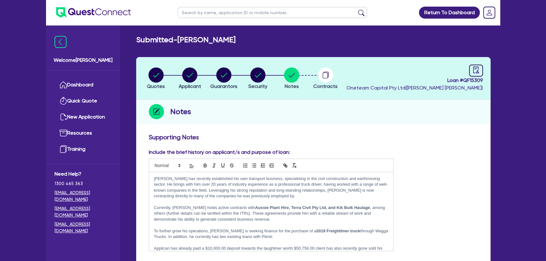
click at [98, 13] on img at bounding box center [93, 12] width 75 height 10
click at [115, 14] on img at bounding box center [93, 12] width 75 height 10
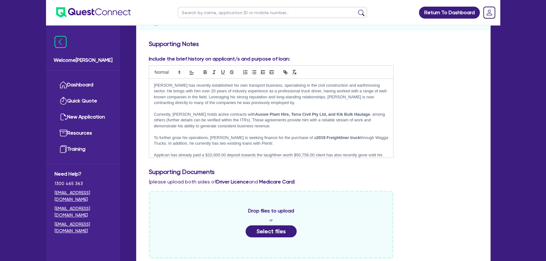
scroll to position [201, 0]
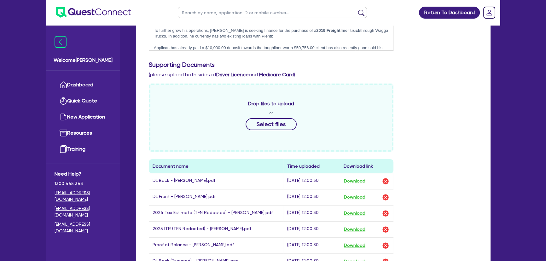
click at [479, 163] on div "Drop files to upload or Select files Document name Time uploaded Download link …" at bounding box center [313, 259] width 339 height 350
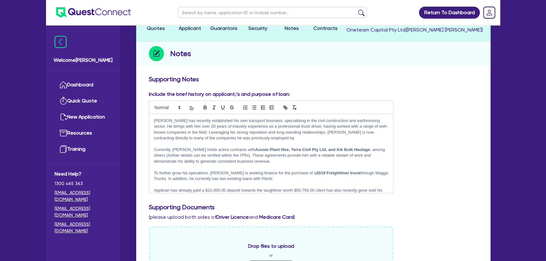
scroll to position [0, 0]
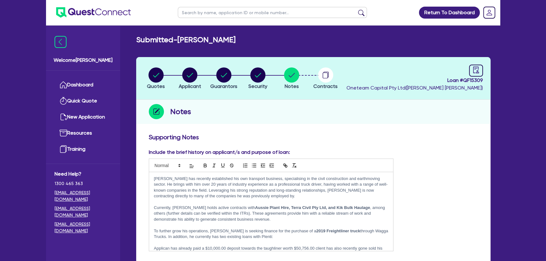
click at [93, 8] on img at bounding box center [93, 12] width 75 height 10
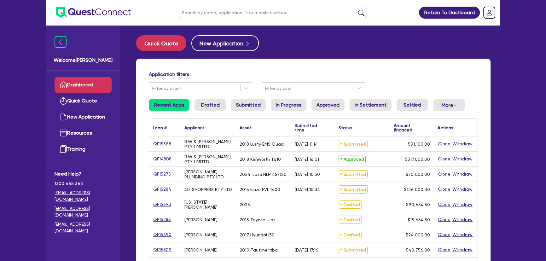
click at [505, 161] on div "Return To Dashboard Edit Profile Logout Welcome Joel Dashboard Quick Quote New …" at bounding box center [273, 254] width 546 height 509
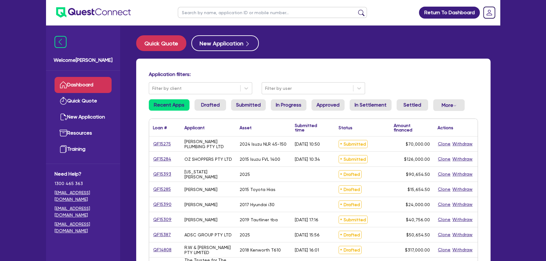
click at [209, 13] on input "text" at bounding box center [272, 12] width 189 height 11
type input "shayne"
click at [356, 9] on button "submit" at bounding box center [361, 13] width 10 height 9
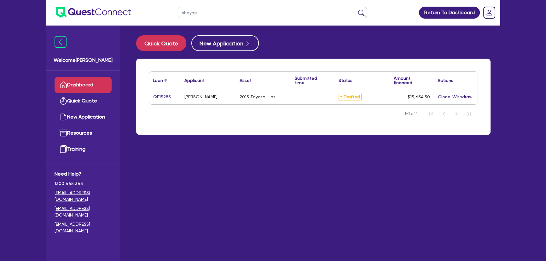
click at [162, 101] on div "QF15285" at bounding box center [165, 96] width 32 height 15
click at [162, 98] on link "QF15285" at bounding box center [162, 96] width 18 height 7
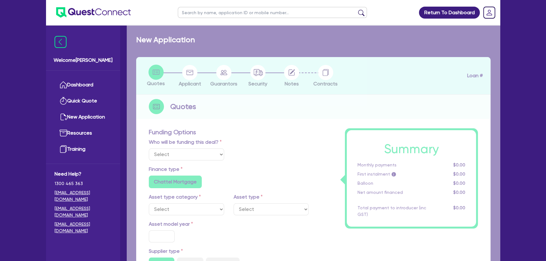
select select "Other"
select select "CARS_AND_LIGHT_TRUCKS"
type input "2015"
type input "20,000"
type input "5,000"
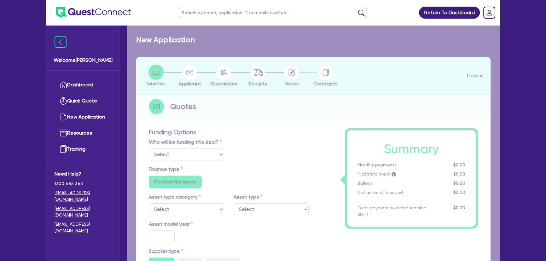
type input "8"
type input "1,252.36"
radio input "true"
type input "13"
radio input "true"
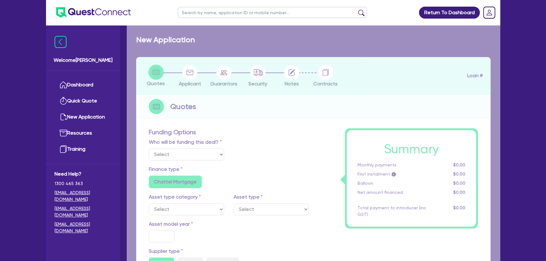
radio input "false"
select select "VANS_AND_UTES"
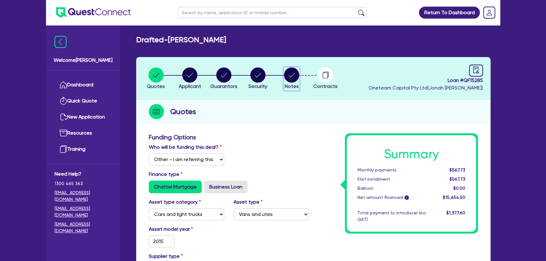
click at [296, 70] on icon "button" at bounding box center [291, 75] width 15 height 15
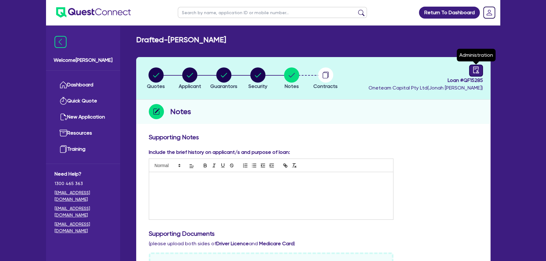
click at [479, 68] on icon "audit" at bounding box center [476, 70] width 6 height 7
select select "DRAFTED_NEW"
select select "Other"
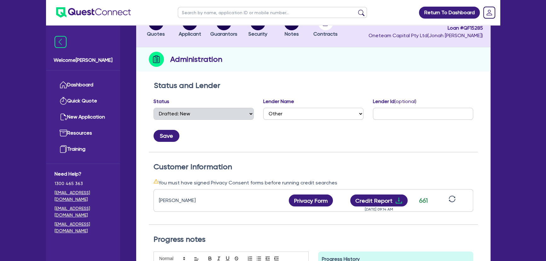
scroll to position [115, 0]
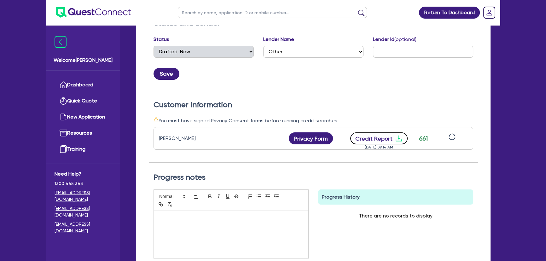
click at [399, 138] on icon "download" at bounding box center [399, 139] width 8 height 8
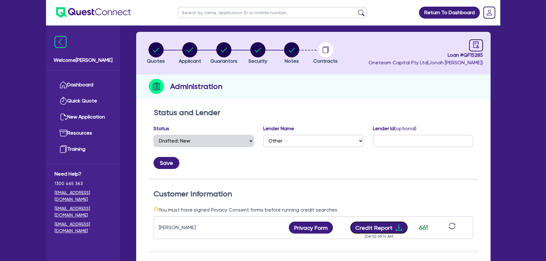
scroll to position [0, 0]
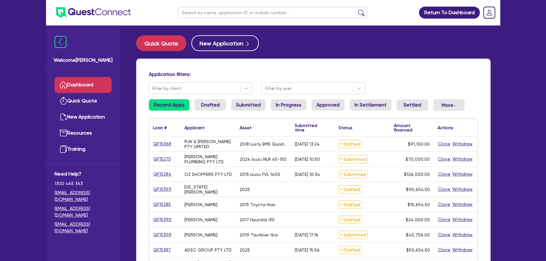
click at [220, 16] on input "text" at bounding box center [272, 12] width 189 height 11
type input "[PERSON_NAME]"
click at [356, 9] on button "submit" at bounding box center [361, 13] width 10 height 9
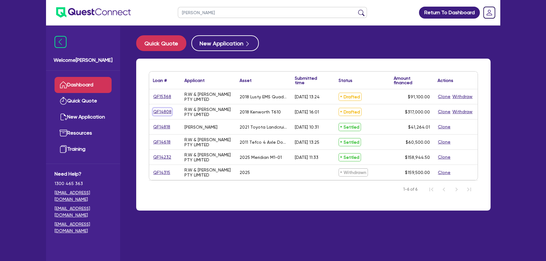
click at [164, 110] on link "QF14808" at bounding box center [162, 111] width 19 height 7
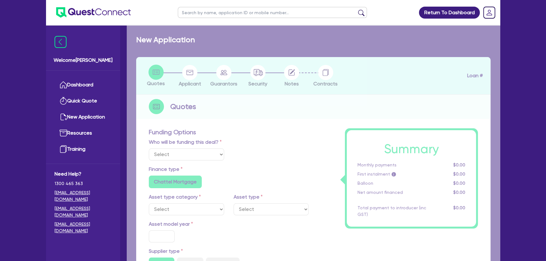
select select "Other"
select select "PRIMARY_ASSETS"
type input "2018"
radio input "false"
radio input "true"
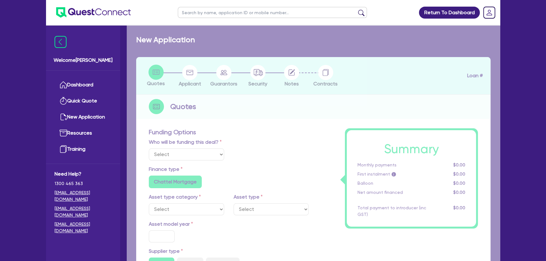
radio input "true"
type input "317,000"
type input "3"
type input "9,510"
type input "11.15"
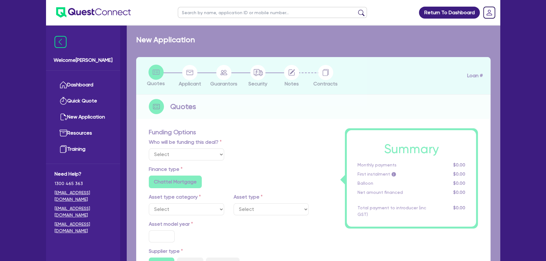
type input "745"
radio input "false"
select select "HEAVY_TRUCKS"
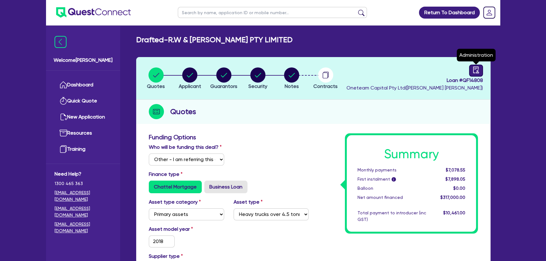
click at [469, 71] on div at bounding box center [476, 71] width 14 height 12
select select "DRAFTED_AMENDED"
select select "Flexicommercial"
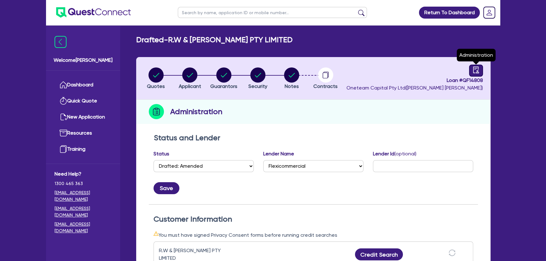
click at [471, 71] on div at bounding box center [476, 71] width 14 height 12
click at [198, 163] on select "Select Quoted Drafted: New Drafted: Amended Submitted: New Submitted: Amended I…" at bounding box center [204, 166] width 100 height 12
select select "APPROVED_WAITING_FOR_MORE_INFO"
click at [154, 160] on select "Select Quoted Drafted: New Drafted: Amended Submitted: New Submitted: Amended I…" at bounding box center [204, 166] width 100 height 12
click at [165, 189] on button "Save" at bounding box center [167, 188] width 26 height 12
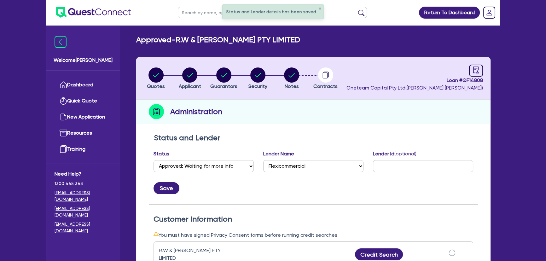
click at [112, 23] on ul at bounding box center [88, 12] width 85 height 25
click at [105, 11] on img at bounding box center [93, 12] width 75 height 10
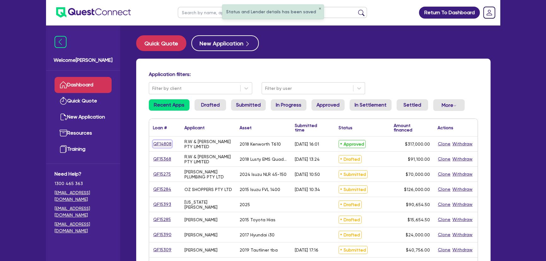
click at [167, 144] on link "QF14808" at bounding box center [162, 143] width 19 height 7
select select "Other"
select select "PRIMARY_ASSETS"
select select "HEAVY_TRUCKS"
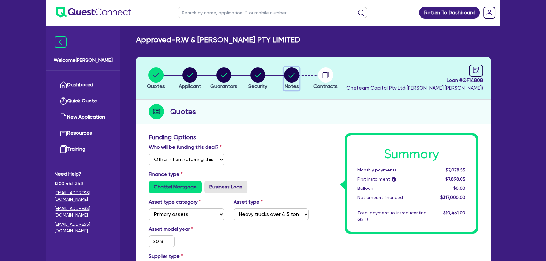
click at [291, 77] on icon "button" at bounding box center [292, 75] width 6 height 4
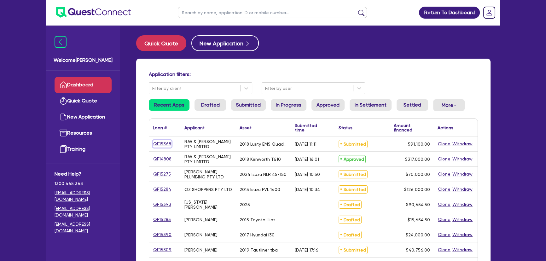
click at [160, 146] on link "QF15368" at bounding box center [162, 143] width 19 height 7
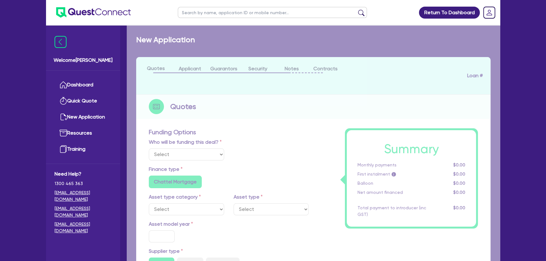
select select "Other"
select select "PRIMARY_ASSETS"
type input "2018"
radio input "false"
radio input "true"
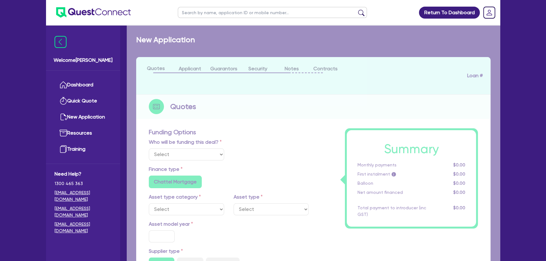
radio input "true"
type input "90,000"
type input "5"
type input "4,555"
type input "9.49"
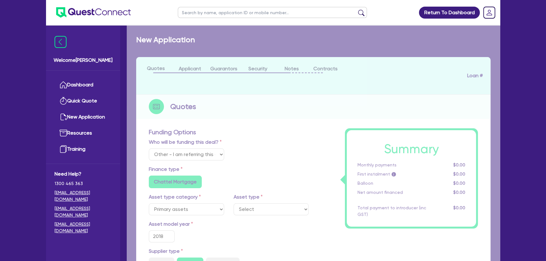
type input "649"
type input "1,000"
radio input "false"
radio input "true"
select select "TRAILERS"
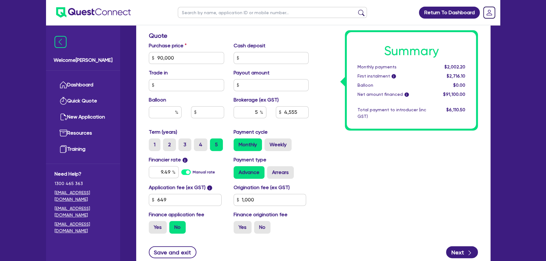
scroll to position [348, 0]
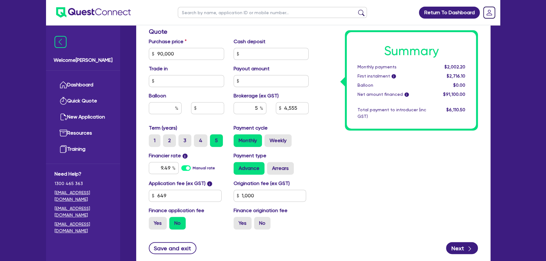
scroll to position [262, 0]
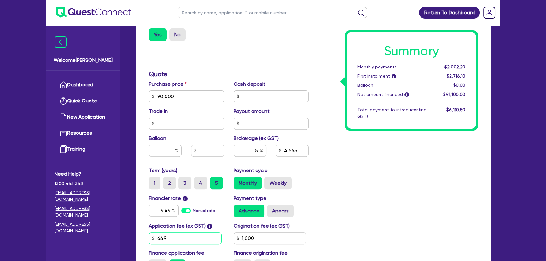
click at [171, 236] on input "649" at bounding box center [185, 238] width 73 height 12
type input "90,000"
type input "4,555"
type input "7"
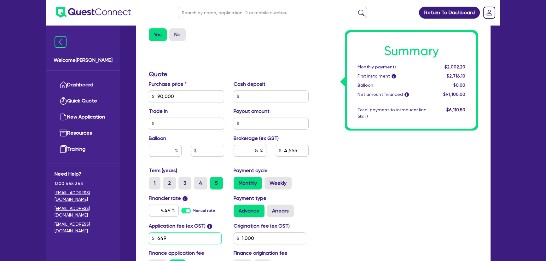
type input "1,000"
type input "90,000"
type input "4,555"
type input "74"
type input "1,000"
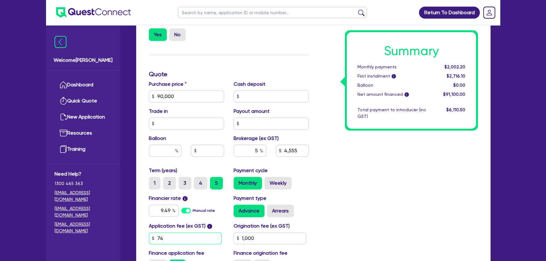
type input "90,000"
type input "4,555"
type input "745"
type input "1,000"
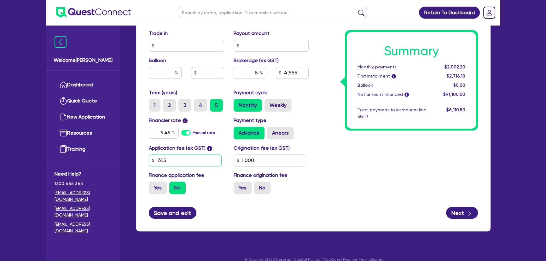
scroll to position [348, 0]
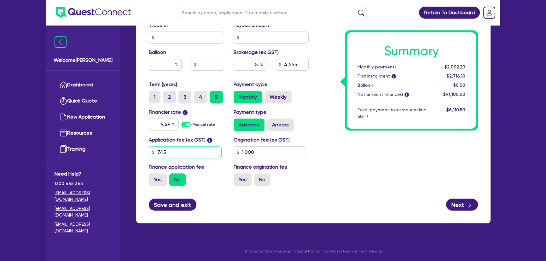
type input "745"
type input "90,000"
type input "4,555"
type input "1,000"
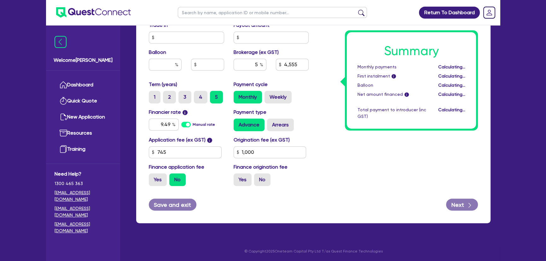
type input "90,000"
type input "4,555"
type input "1,000"
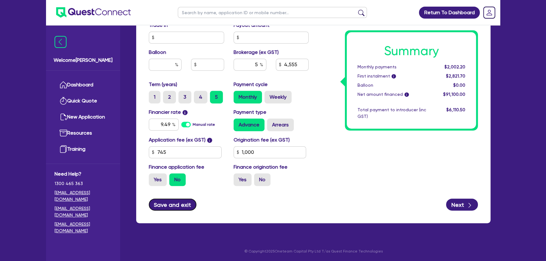
click at [181, 201] on button "Save and exit" at bounding box center [173, 205] width 48 height 12
type input "90,000"
type input "4,555"
type input "1,000"
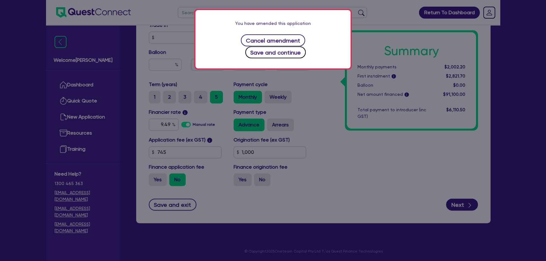
click at [301, 46] on button "Save and continue" at bounding box center [275, 52] width 61 height 12
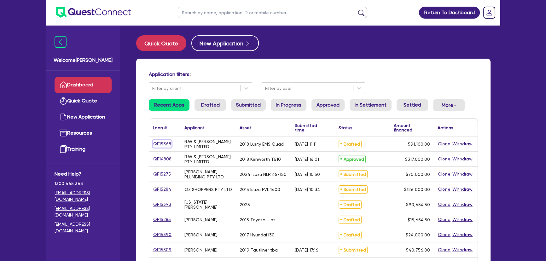
click at [163, 145] on link "QF15368" at bounding box center [162, 143] width 19 height 7
select select "Other"
select select "PRIMARY_ASSETS"
select select "TRAILERS"
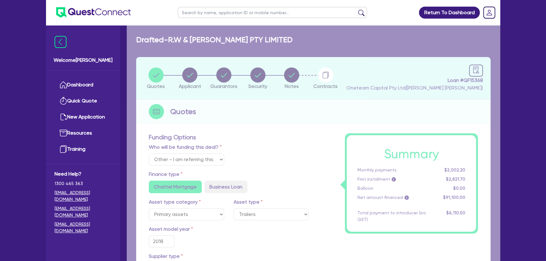
type input "90,000"
type input "4,555"
type input "1,000"
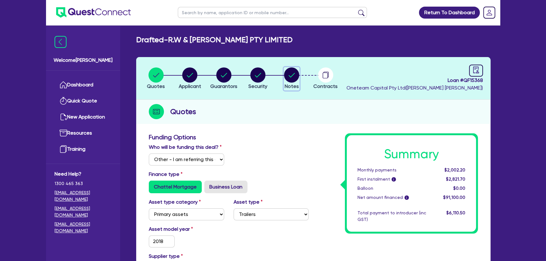
click at [294, 81] on circle "button" at bounding box center [291, 75] width 15 height 15
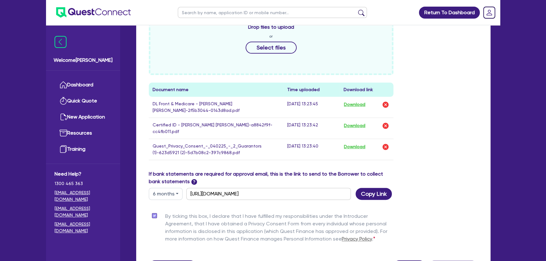
scroll to position [334, 0]
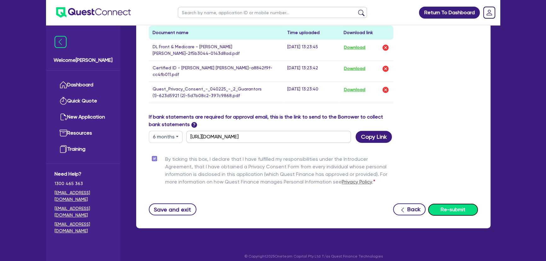
click at [458, 205] on button "Re-submit" at bounding box center [453, 210] width 50 height 12
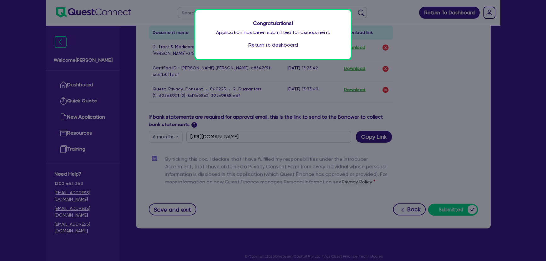
click at [272, 43] on link "Return to dashboard" at bounding box center [274, 45] width 50 height 8
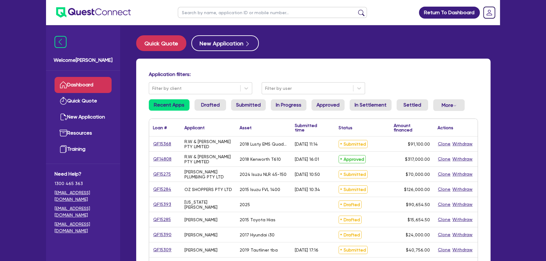
click at [89, 9] on img at bounding box center [93, 12] width 75 height 10
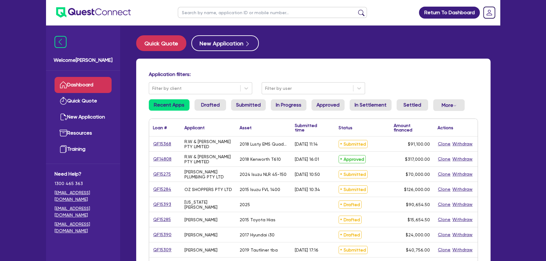
click at [235, 13] on input "text" at bounding box center [272, 12] width 189 height 11
type input "Aiden"
click at [356, 9] on button "submit" at bounding box center [361, 13] width 10 height 9
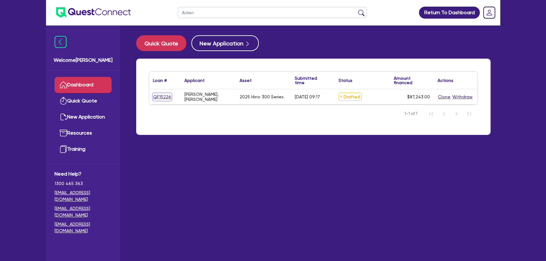
click at [159, 95] on link "QF15226" at bounding box center [162, 96] width 19 height 7
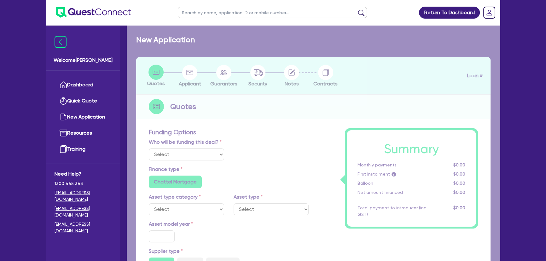
select select "Other"
select select "PRIMARY_ASSETS"
type input "2025"
type input "87,243"
type input "4"
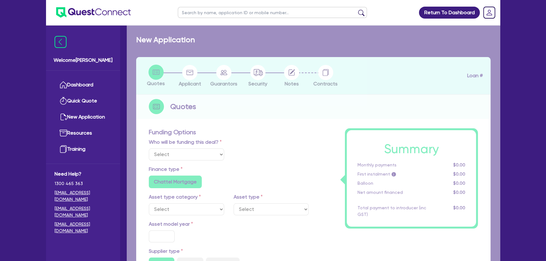
type input "3,489.72"
type input "12.95"
type input "450"
radio input "false"
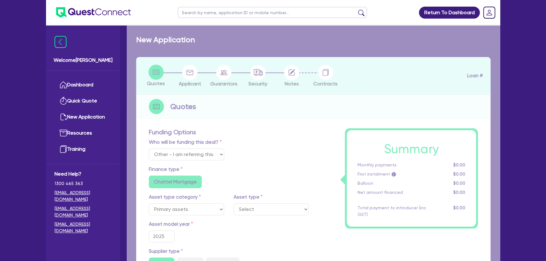
select select "HEAVY_TRUCKS"
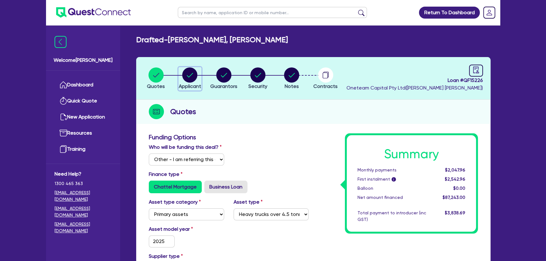
click at [191, 70] on circle "button" at bounding box center [189, 75] width 15 height 15
select select "SOLE_TRADER"
select select "BUILDING_CONSTRUCTION"
select select "TRADES_SERVICES_BUSINESSES_GOVERNMENT"
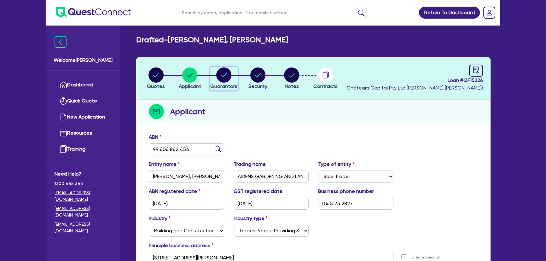
click at [222, 73] on circle "button" at bounding box center [223, 75] width 15 height 15
select select "MR"
select select "SA"
select select "SINGLE"
select select "CASH"
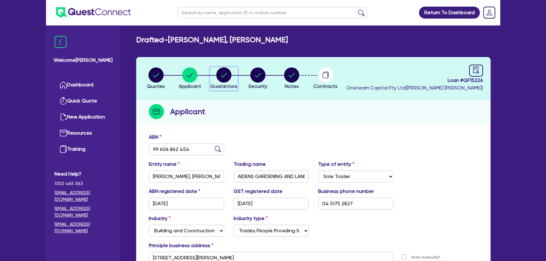
select select "VEHICLE"
select select "TRAILER"
select select "EQUIPMENT_LOAN"
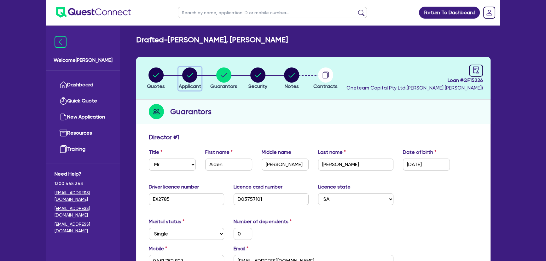
click at [195, 75] on circle "button" at bounding box center [189, 75] width 15 height 15
select select "SOLE_TRADER"
select select "BUILDING_CONSTRUCTION"
select select "TRADES_SERVICES_BUSINESSES_GOVERNMENT"
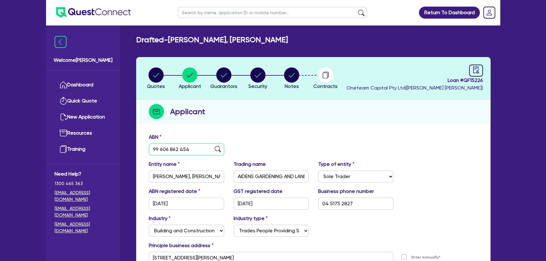
drag, startPoint x: 186, startPoint y: 151, endPoint x: 142, endPoint y: 149, distance: 44.8
click at [142, 149] on div "ABN 99 606 862 454 Entity name CROSBY WARD, AIDEN WINSTON Trading name AIDENS G…" at bounding box center [313, 213] width 355 height 166
click at [171, 40] on h2 "Drafted - CROSBY WARD, AIDEN WINSTON" at bounding box center [212, 39] width 152 height 9
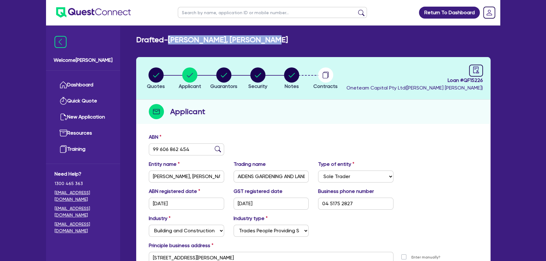
drag, startPoint x: 172, startPoint y: 41, endPoint x: 289, endPoint y: 37, distance: 117.4
click at [289, 37] on div "Drafted - CROSBY WARD, AIDEN WINSTON" at bounding box center [314, 39] width 364 height 9
click at [292, 41] on div "Drafted - CROSBY WARD, AIDEN WINSTON" at bounding box center [314, 39] width 364 height 9
click at [236, 38] on h2 "Drafted - CROSBY WARD, AIDEN WINSTON" at bounding box center [212, 39] width 152 height 9
drag, startPoint x: 227, startPoint y: 40, endPoint x: 291, endPoint y: 41, distance: 63.4
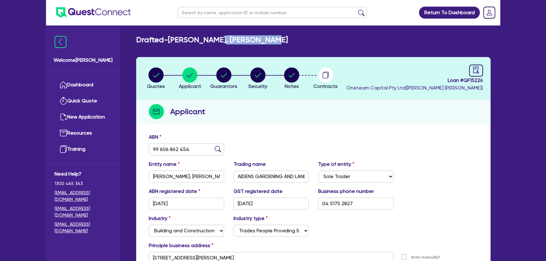
click at [291, 41] on div "Drafted - CROSBY WARD, AIDEN WINSTON" at bounding box center [314, 39] width 364 height 9
copy h2 "AIDEN WINSTON"
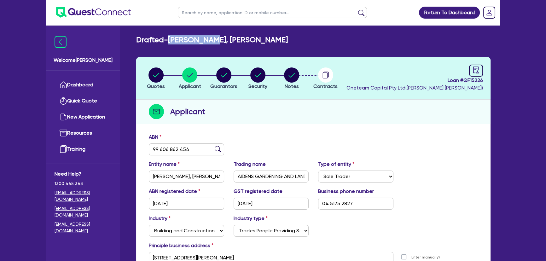
drag, startPoint x: 172, startPoint y: 39, endPoint x: 223, endPoint y: 41, distance: 50.8
click at [223, 41] on h2 "Drafted - CROSBY WARD, AIDEN WINSTON" at bounding box center [212, 39] width 152 height 9
copy h2 "CROSBY WARD"
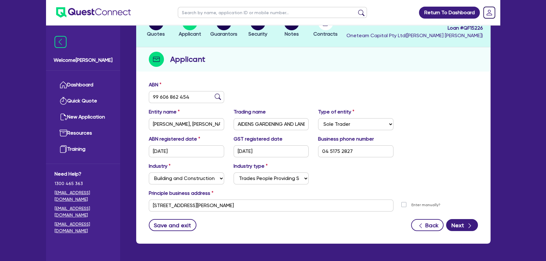
scroll to position [73, 0]
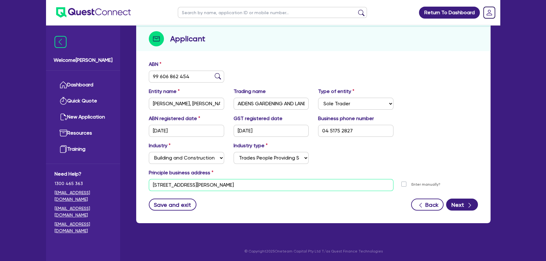
drag, startPoint x: 251, startPoint y: 186, endPoint x: 148, endPoint y: 186, distance: 103.8
click at [148, 186] on div "7 92 Brandis Rd Munno Para West SA 5115" at bounding box center [271, 185] width 254 height 12
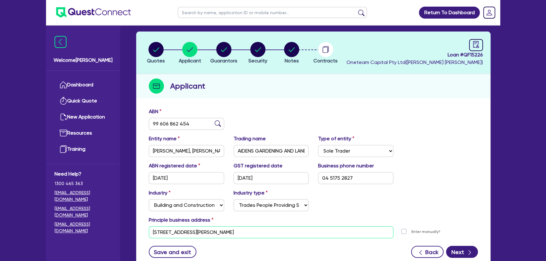
scroll to position [0, 0]
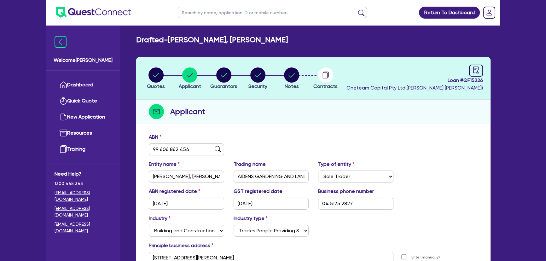
click at [85, 12] on img at bounding box center [93, 12] width 75 height 10
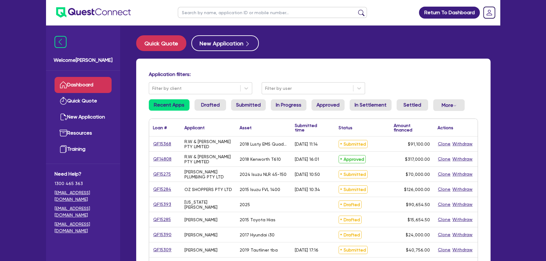
click at [213, 18] on input "text" at bounding box center [272, 12] width 189 height 11
type input "[PERSON_NAME]"
click at [356, 9] on button "submit" at bounding box center [361, 13] width 10 height 9
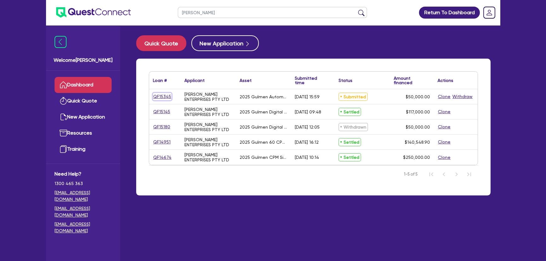
click at [168, 96] on link "QF15345" at bounding box center [162, 96] width 19 height 7
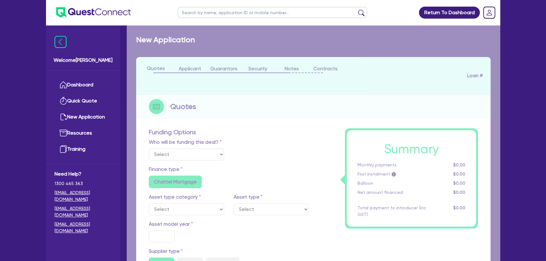
select select "Other"
select select "SECONDARY_ASSETS"
type input "2025"
radio input "true"
type input "50,000"
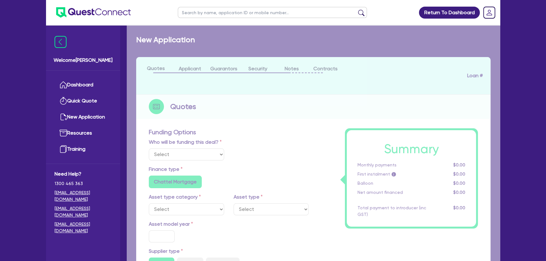
type input "8"
type input "4,000"
type input "14.99"
radio input "false"
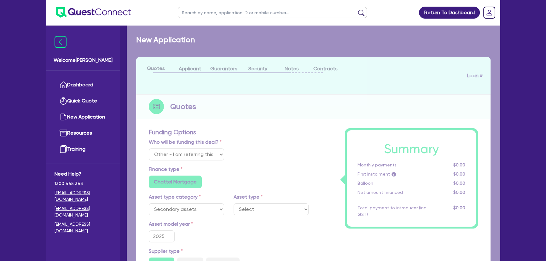
select select "PRINTING_AND_PACKAGING_EQUIPMENT"
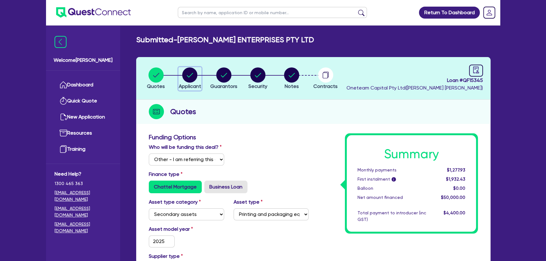
click at [182, 77] on div "button" at bounding box center [190, 75] width 22 height 15
select select "COMPANY"
select select "MANUFACTURING"
select select "PULP_AND_PAPER"
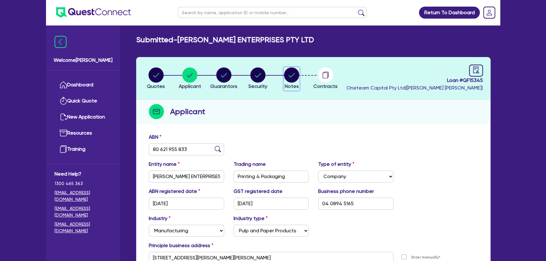
click at [289, 80] on circle "button" at bounding box center [291, 75] width 15 height 15
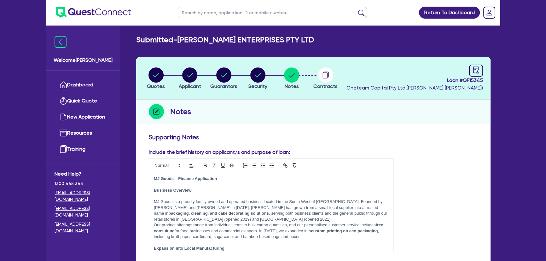
click at [97, 13] on img at bounding box center [93, 12] width 75 height 10
click at [228, 12] on input "text" at bounding box center [272, 12] width 189 height 11
type input "[PERSON_NAME]"
click button "submit" at bounding box center [361, 13] width 10 height 9
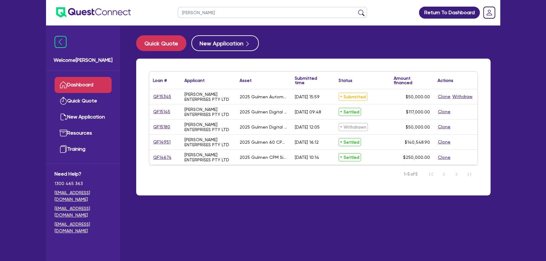
click at [161, 164] on div "QF14674" at bounding box center [165, 157] width 32 height 15
click at [161, 158] on link "QF14674" at bounding box center [162, 157] width 19 height 7
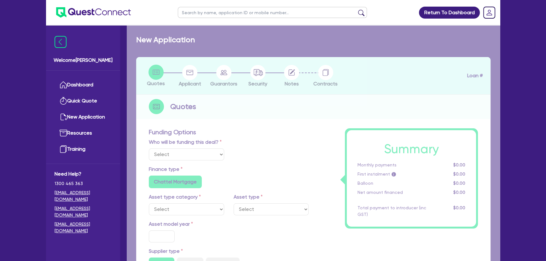
select select "Other"
select select "SECONDARY_ASSETS"
type input "2025"
type input "250,000"
type input "5"
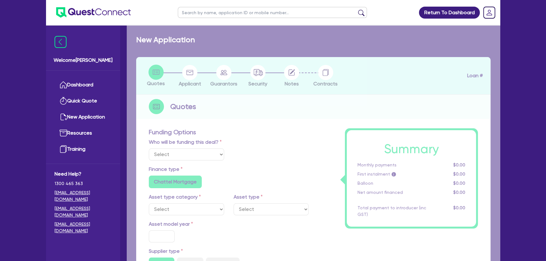
type input "12,500"
type input "10.75"
type input "681.82"
radio input "false"
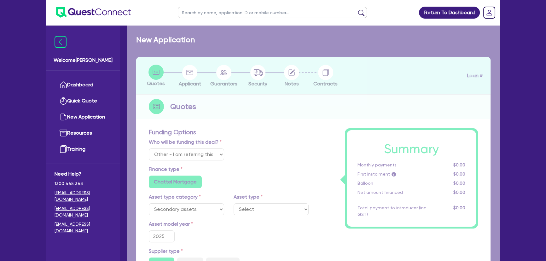
select select "PRINTING_AND_PACKAGING_EQUIPMENT"
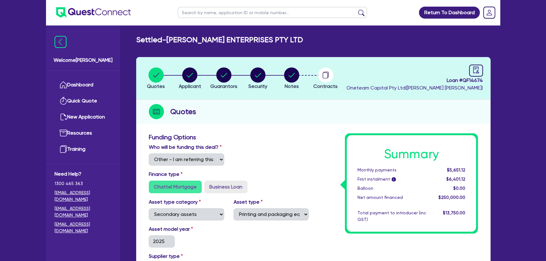
click at [308, 70] on li "Notes" at bounding box center [292, 78] width 34 height 22
click at [291, 73] on circle "button" at bounding box center [291, 75] width 15 height 15
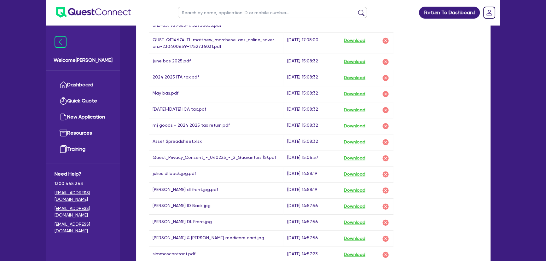
scroll to position [688, 0]
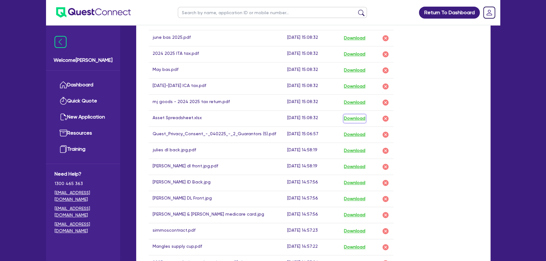
click at [355, 115] on button "Download" at bounding box center [355, 119] width 22 height 8
